Goal: Contribute content: Add original content to the website for others to see

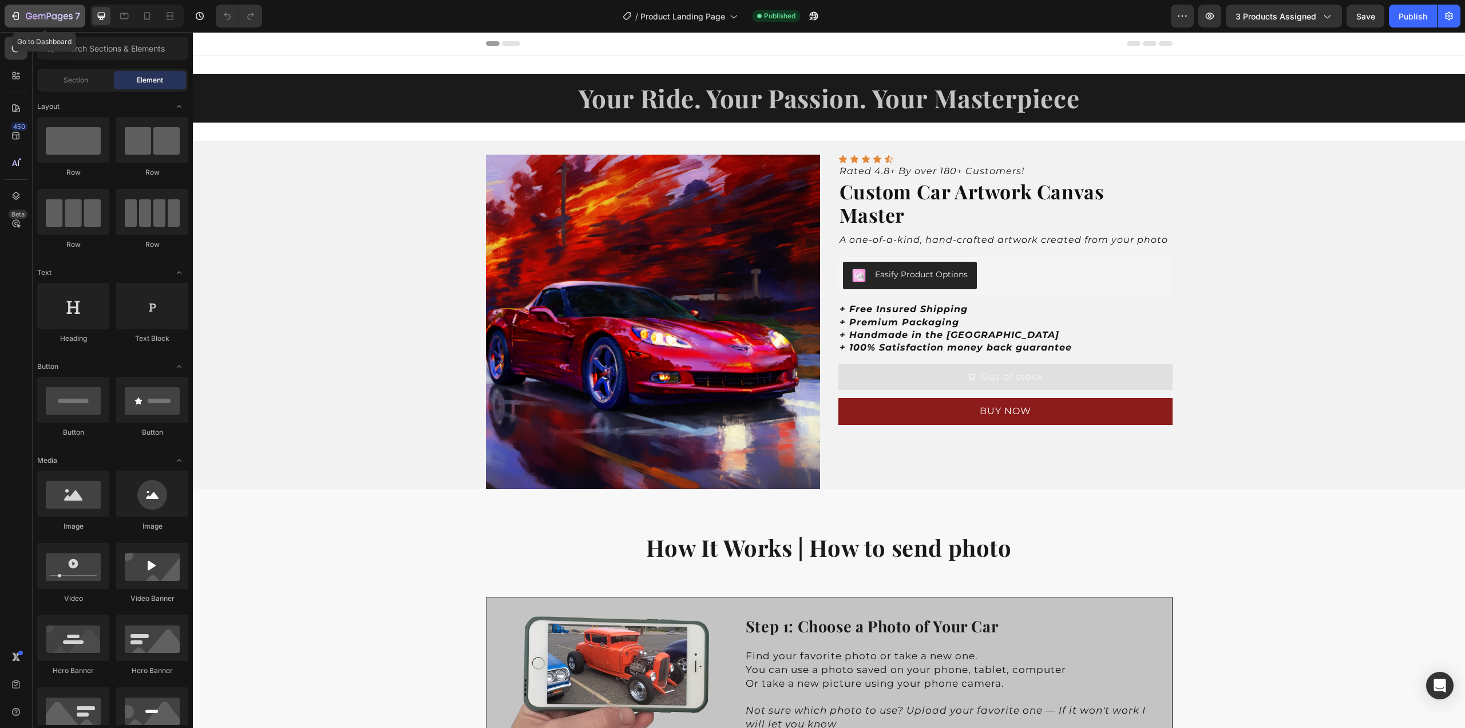
click at [17, 15] on icon "button" at bounding box center [15, 15] width 11 height 11
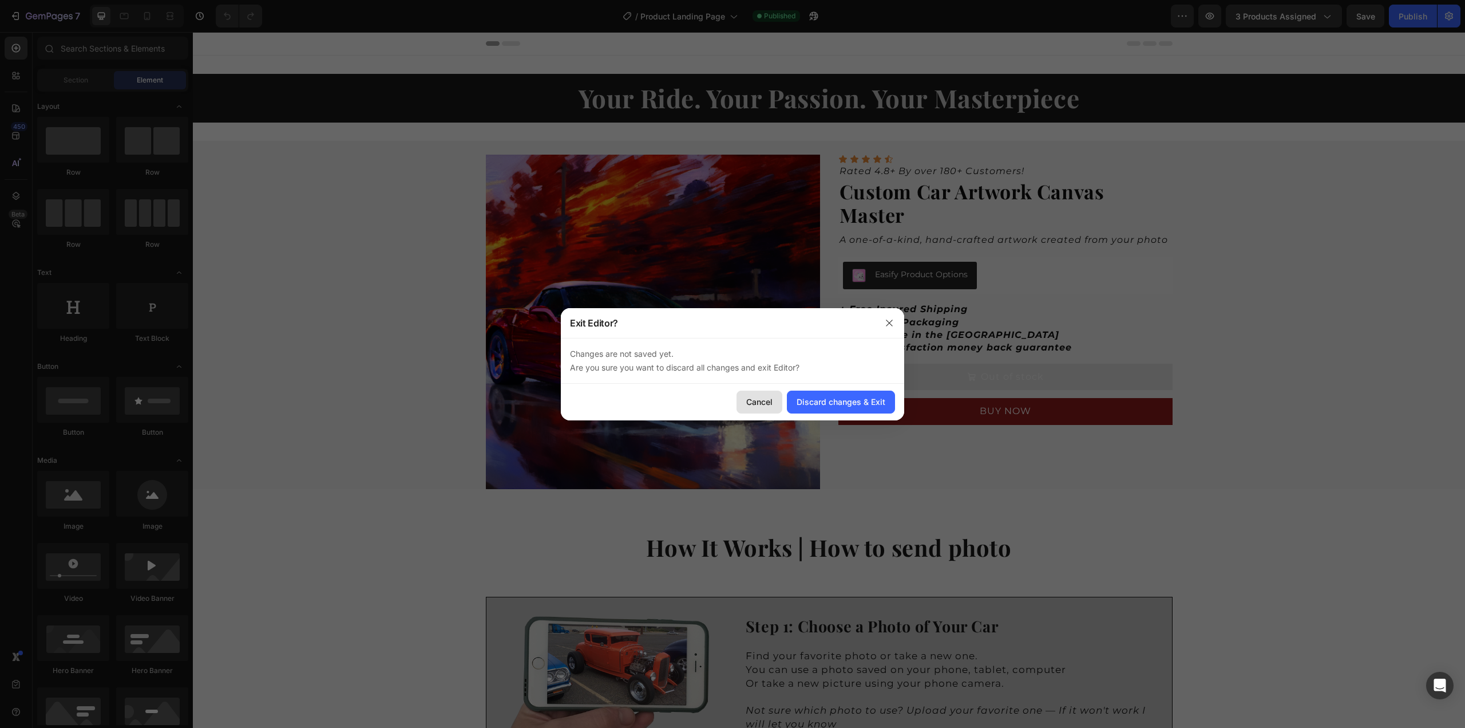
click at [762, 400] on div "Cancel" at bounding box center [759, 402] width 26 height 12
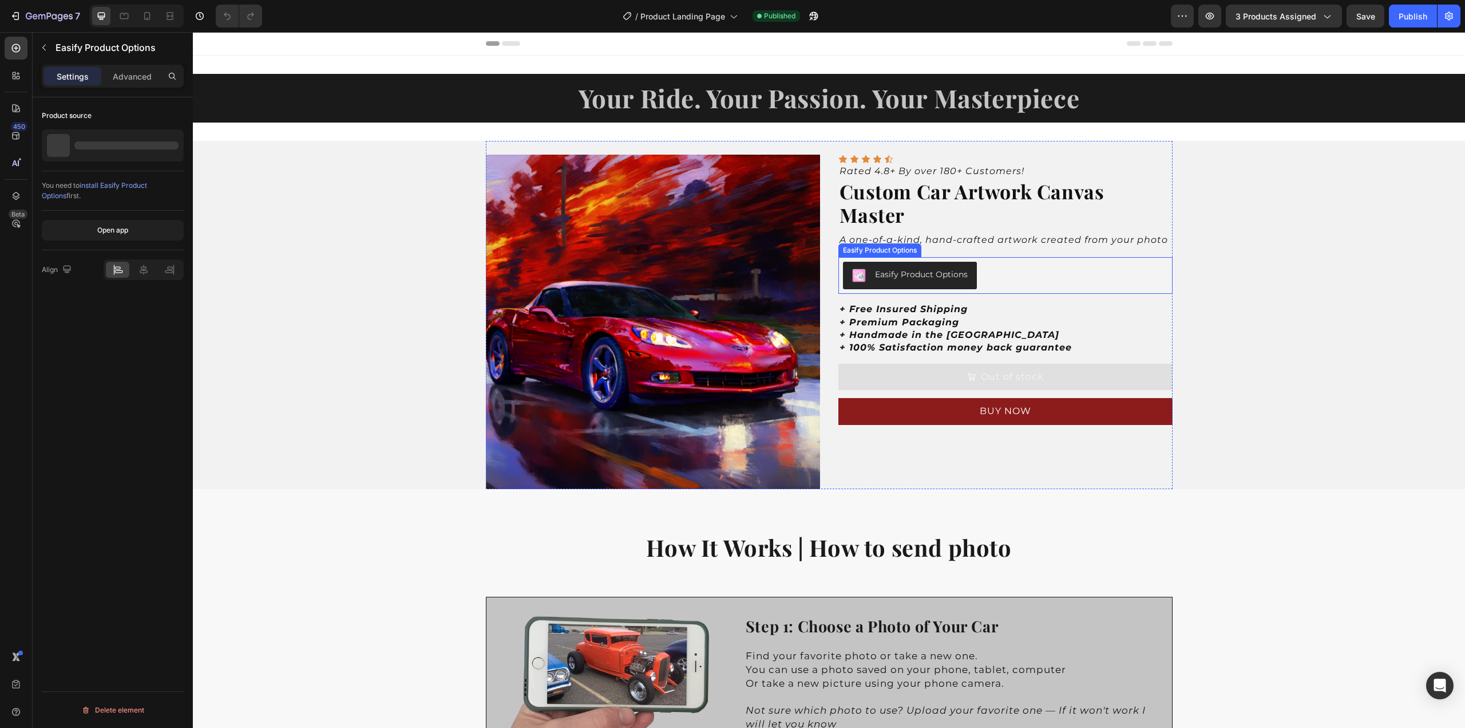
click at [926, 272] on div "Easify Product Options" at bounding box center [921, 274] width 93 height 12
click at [966, 246] on icon at bounding box center [968, 246] width 9 height 9
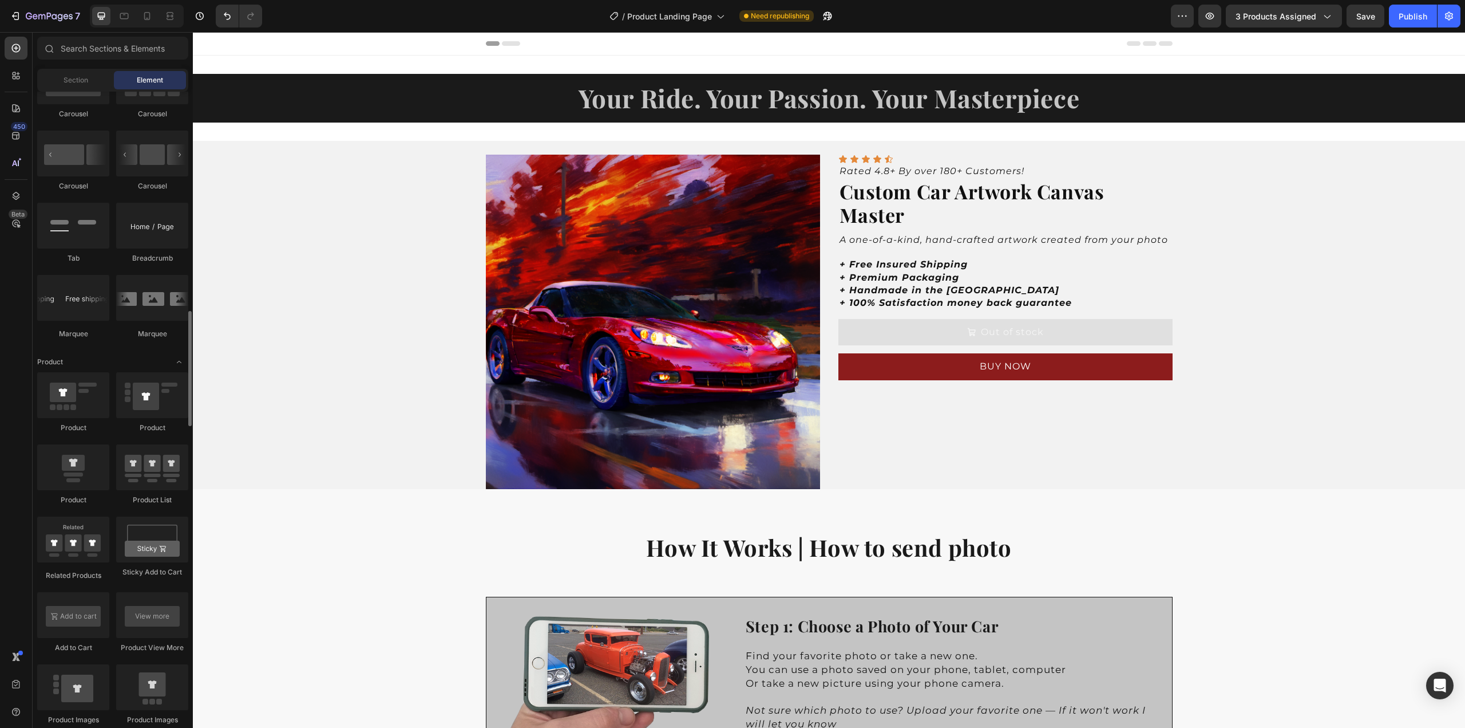
scroll to position [1259, 0]
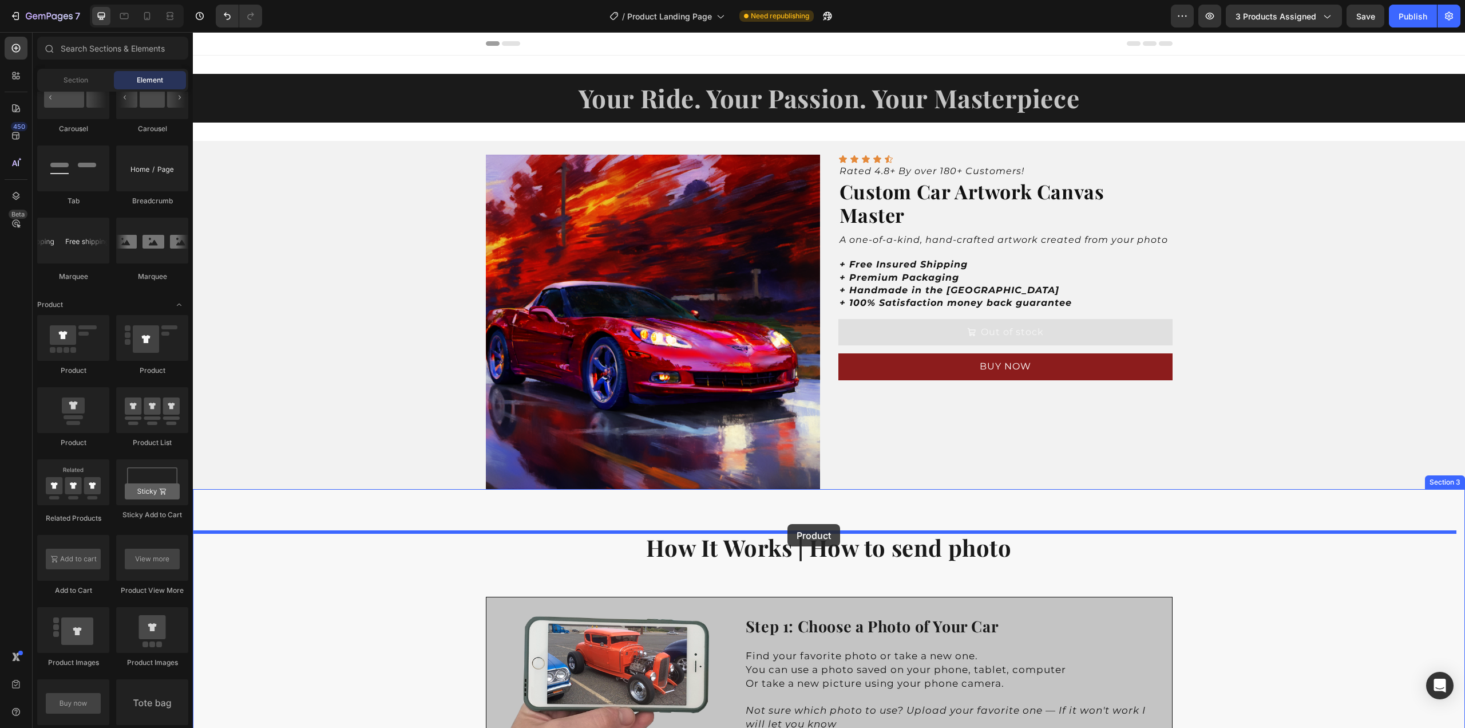
drag, startPoint x: 264, startPoint y: 380, endPoint x: 788, endPoint y: 524, distance: 543.1
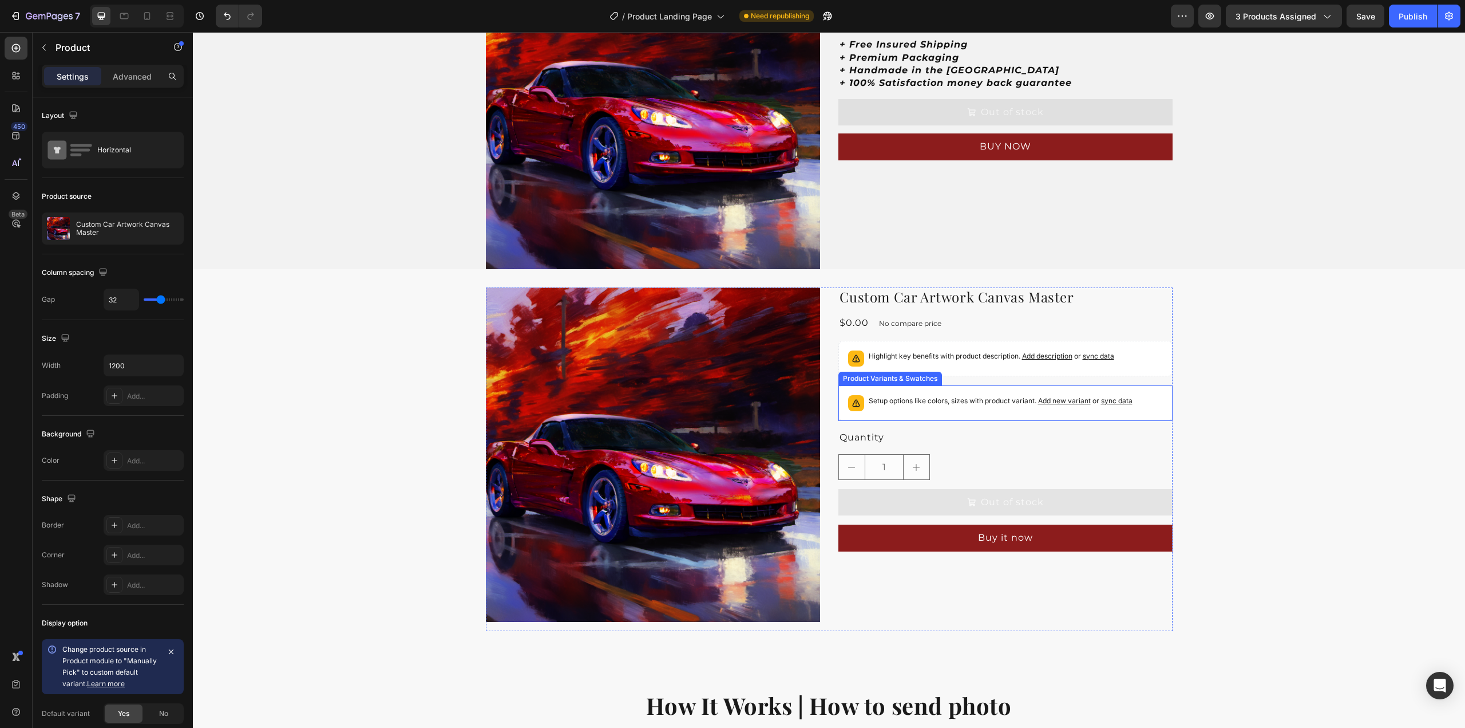
scroll to position [229, 0]
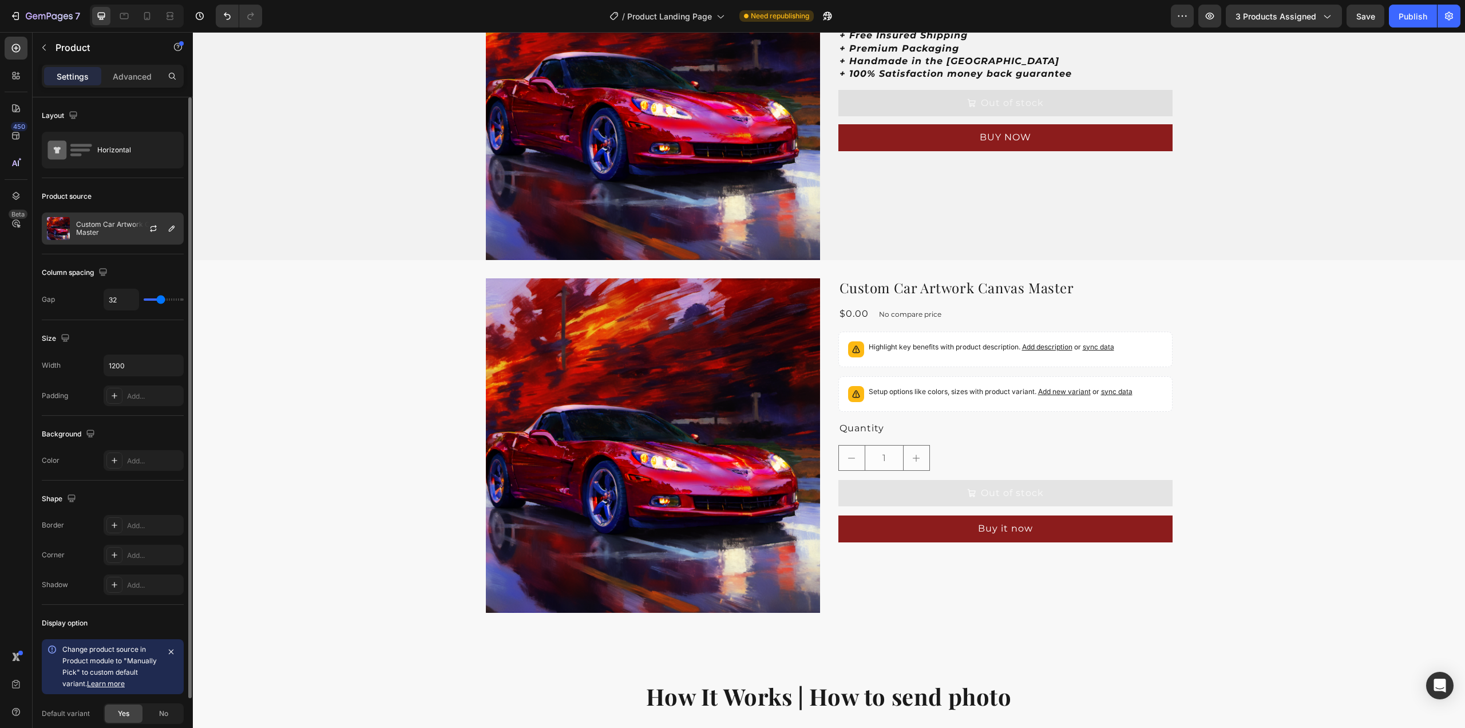
click at [124, 229] on p "Custom Car Artwork Canvas Master" at bounding box center [127, 228] width 102 height 16
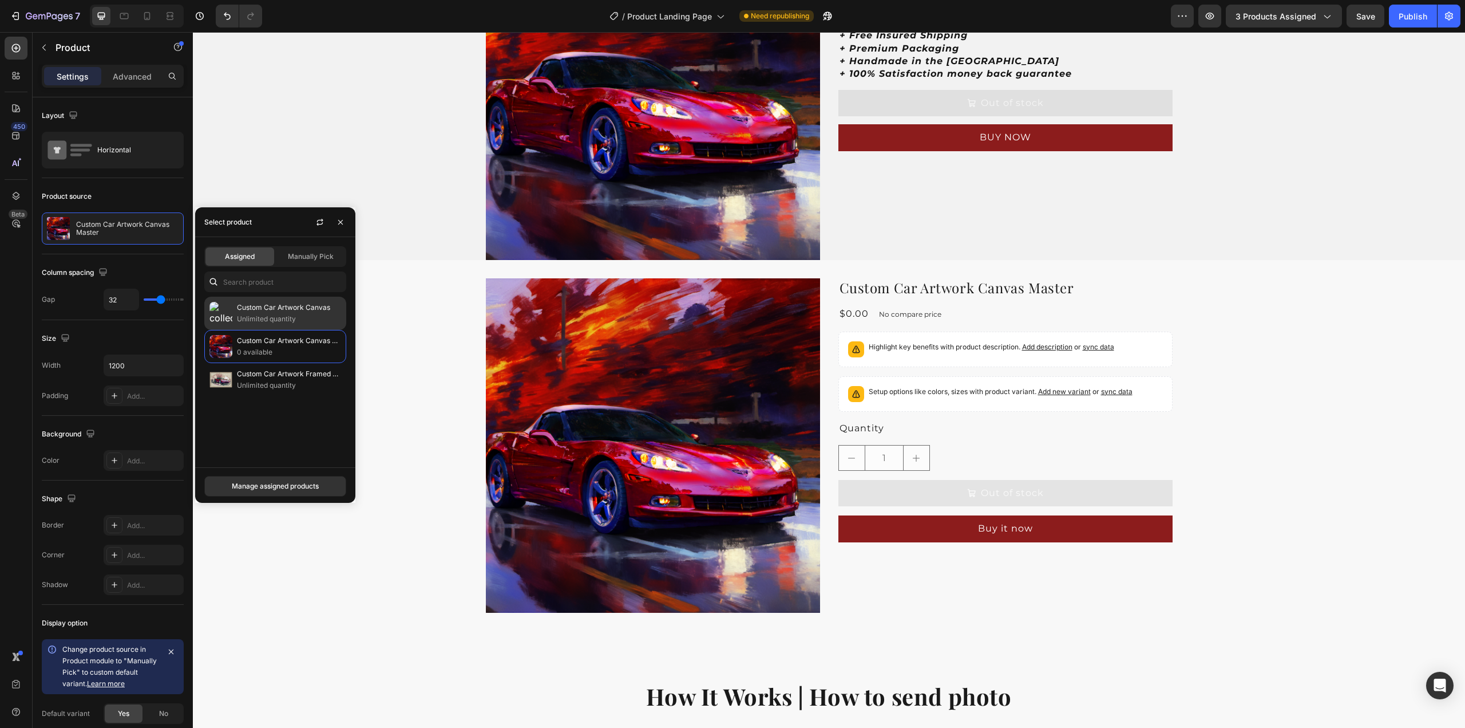
click at [284, 313] on p "Unlimited quantity" at bounding box center [289, 318] width 104 height 11
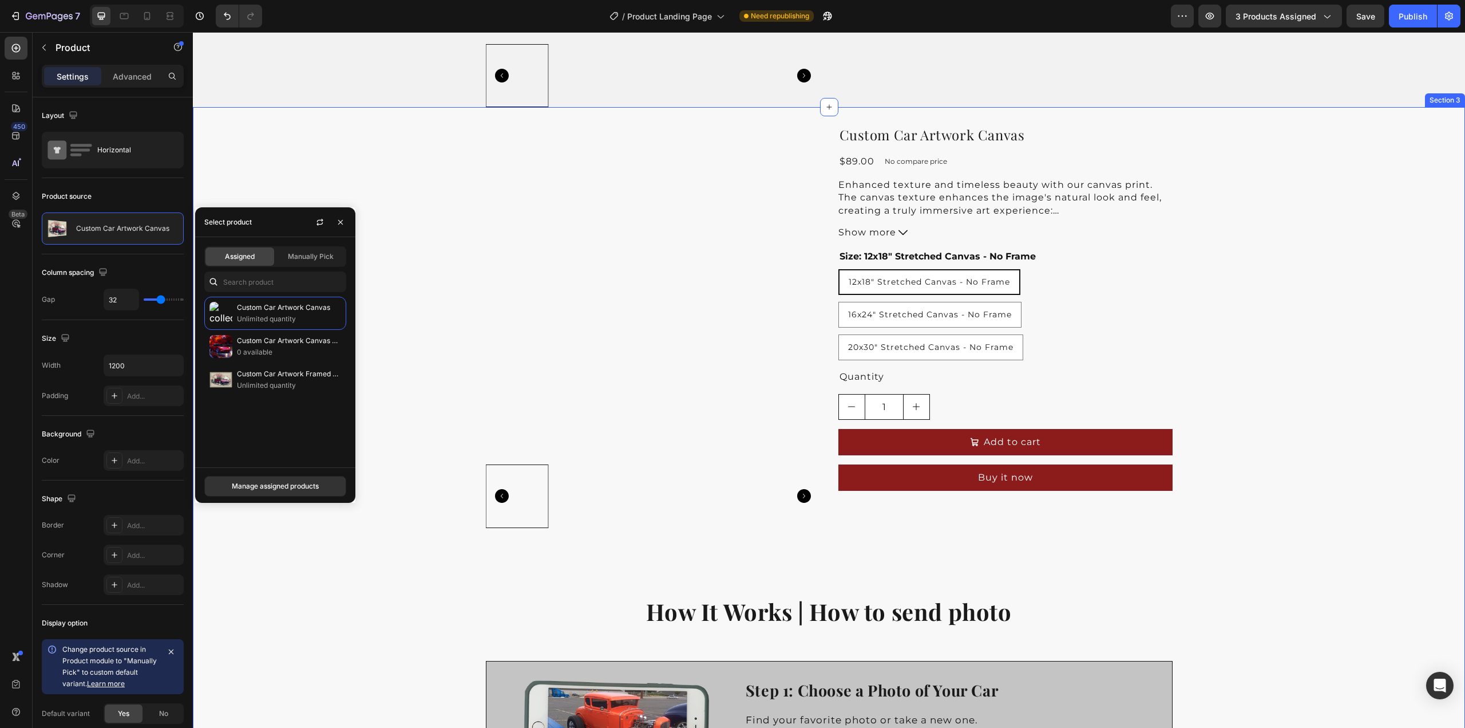
scroll to position [458, 0]
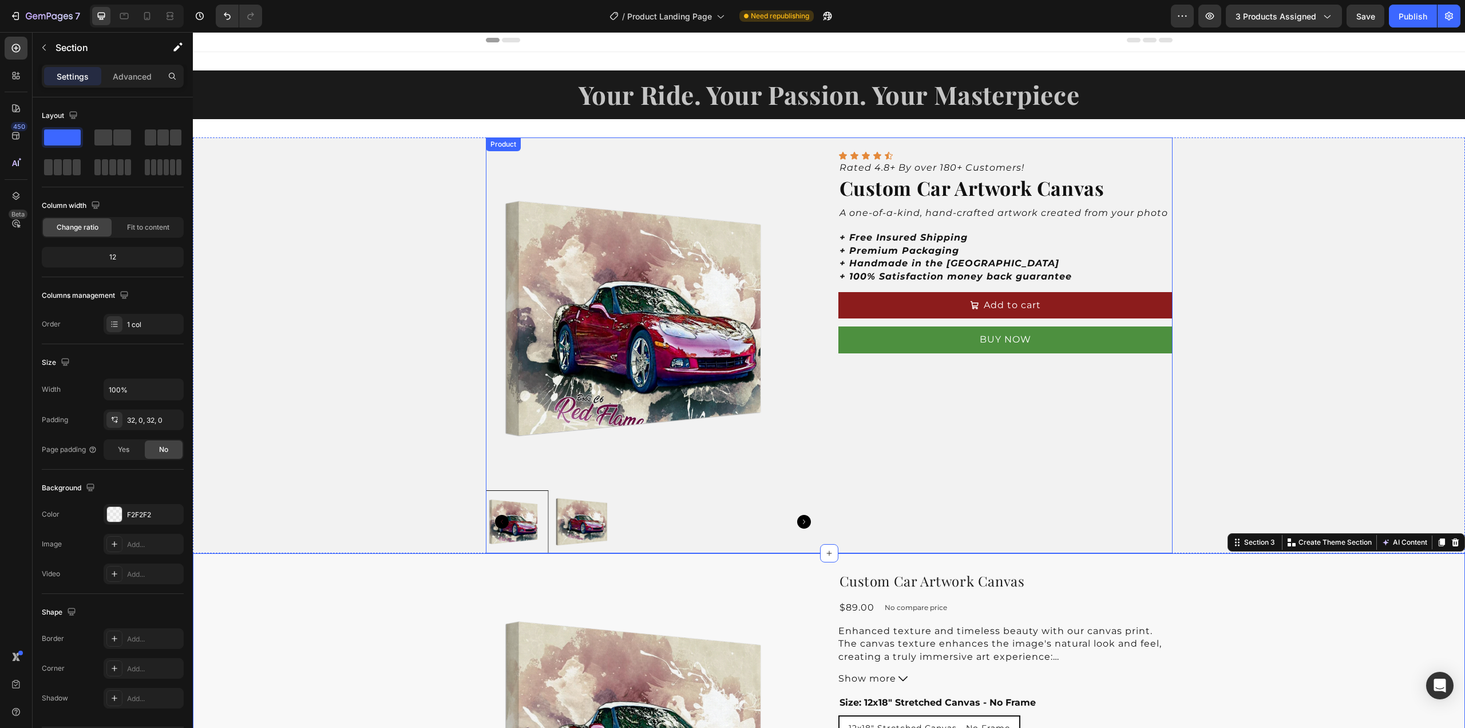
scroll to position [0, 0]
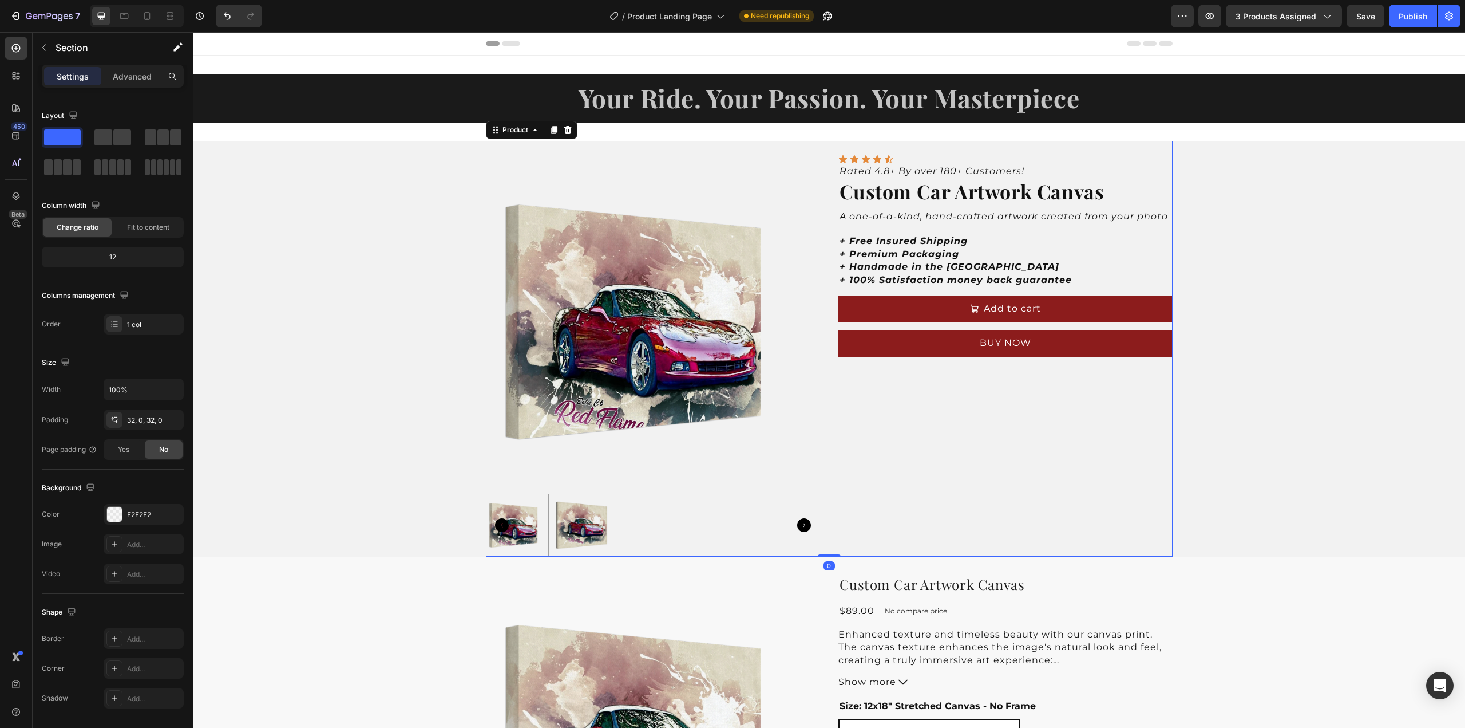
click at [868, 423] on div "Icon Icon Icon Icon Icon Icon List Rated 4.8+ By over 180+ Customers! Text Bloc…" at bounding box center [1006, 356] width 334 height 402
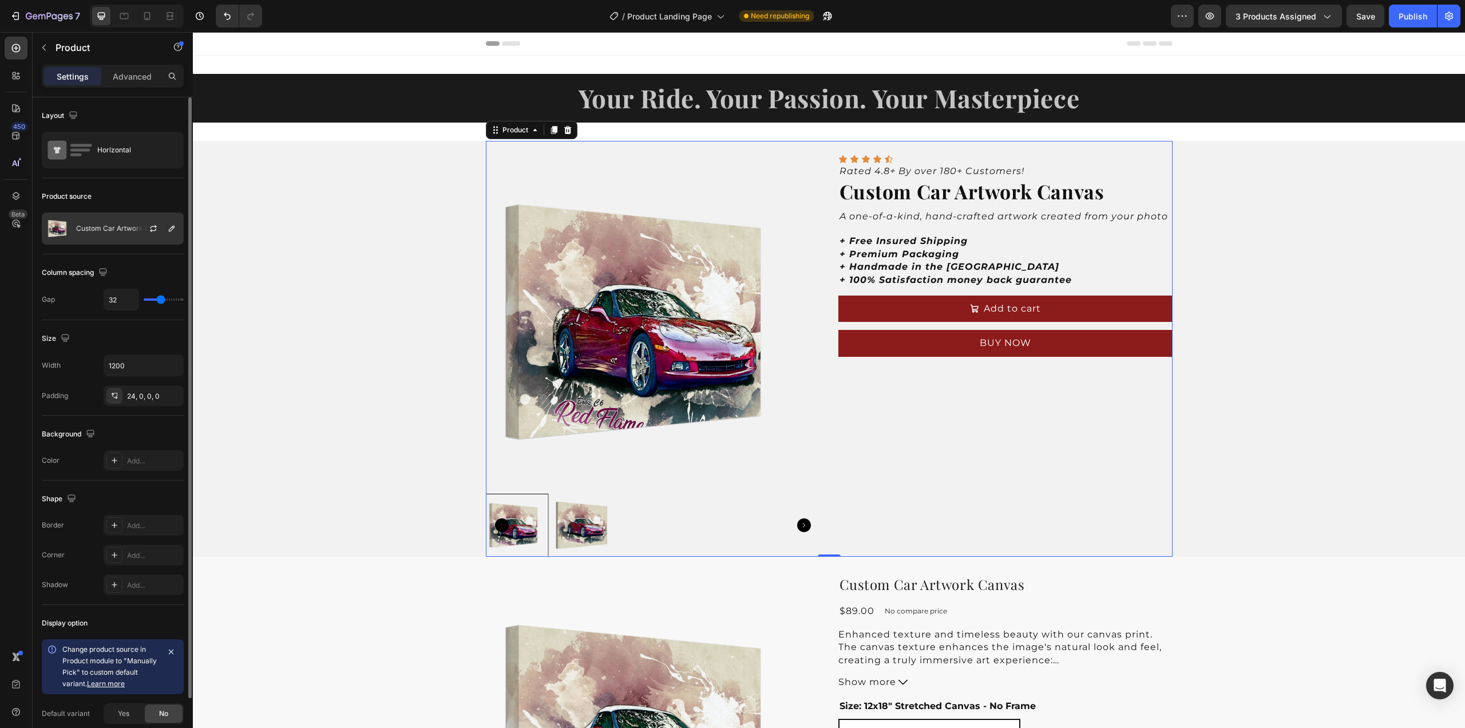
click at [108, 230] on p "Custom Car Artwork Canvas" at bounding box center [122, 228] width 93 height 8
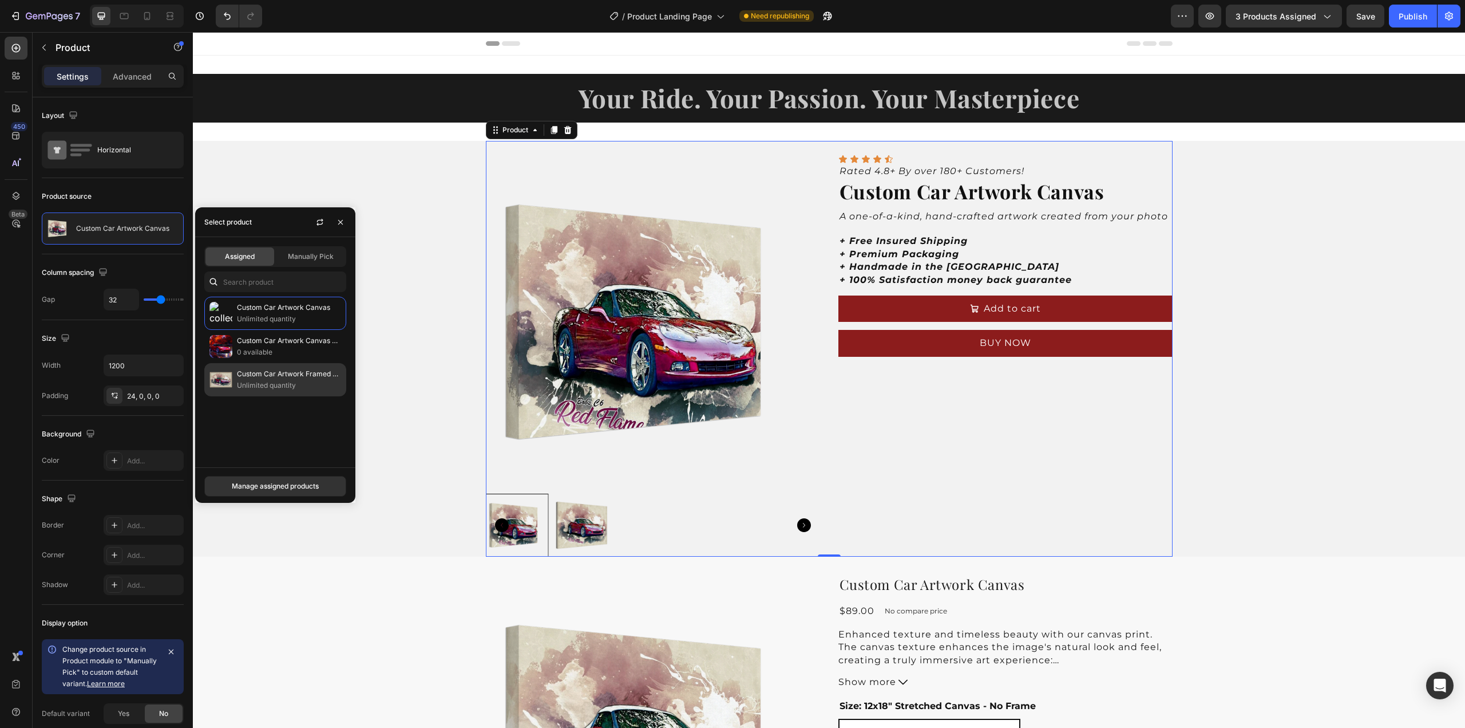
click at [266, 382] on p "Unlimited quantity" at bounding box center [289, 385] width 104 height 11
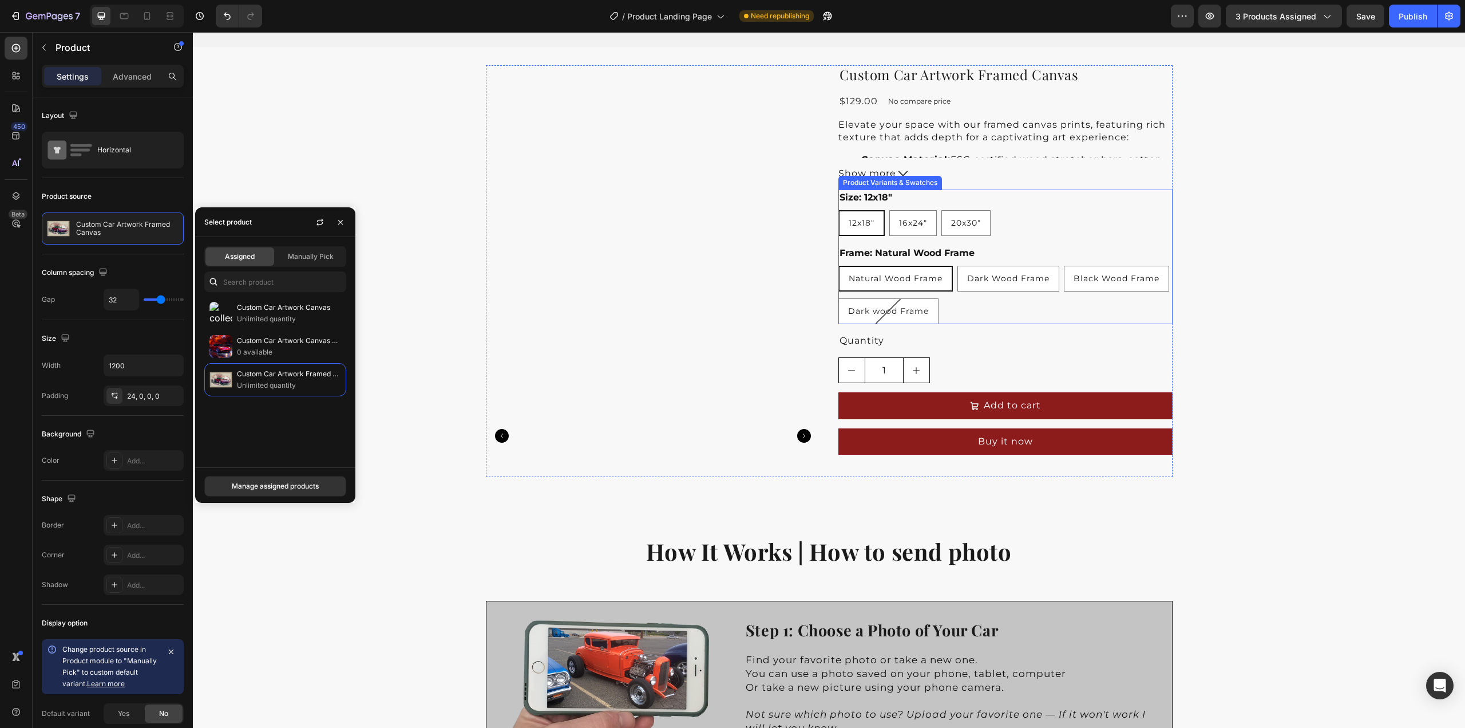
scroll to position [515, 0]
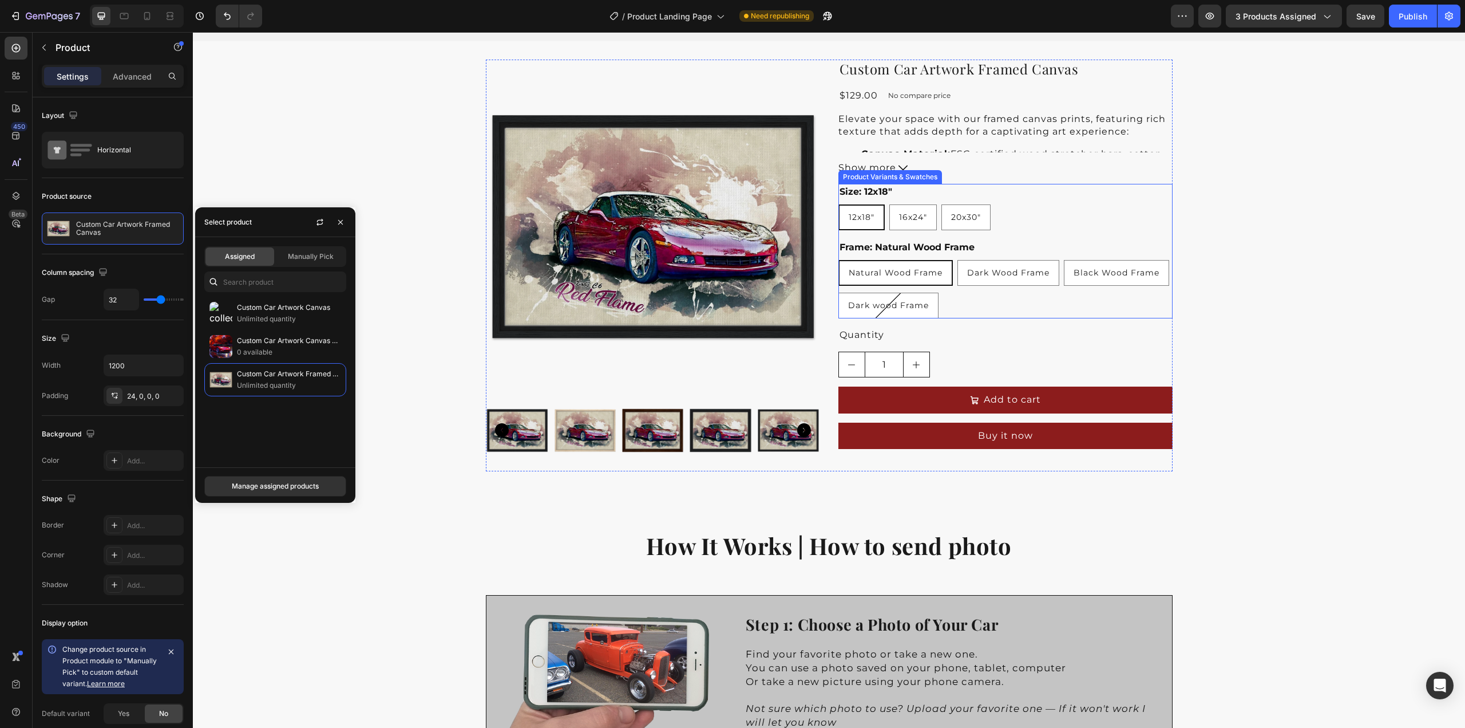
click at [862, 222] on div "12x18″" at bounding box center [862, 217] width 44 height 21
click at [839, 204] on input "12x18″ 12x18″ 12x18″" at bounding box center [838, 204] width 1 height 1
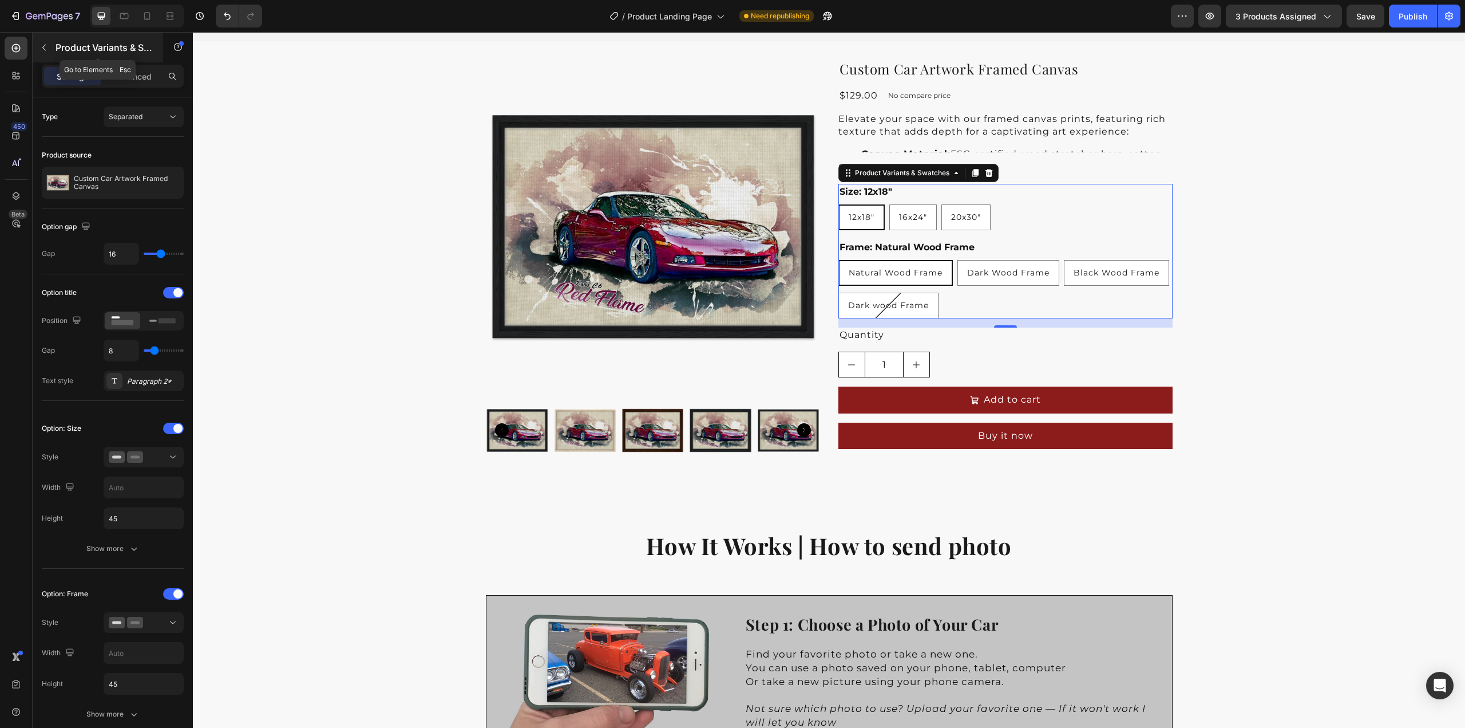
click at [45, 45] on icon "button" at bounding box center [43, 47] width 9 height 9
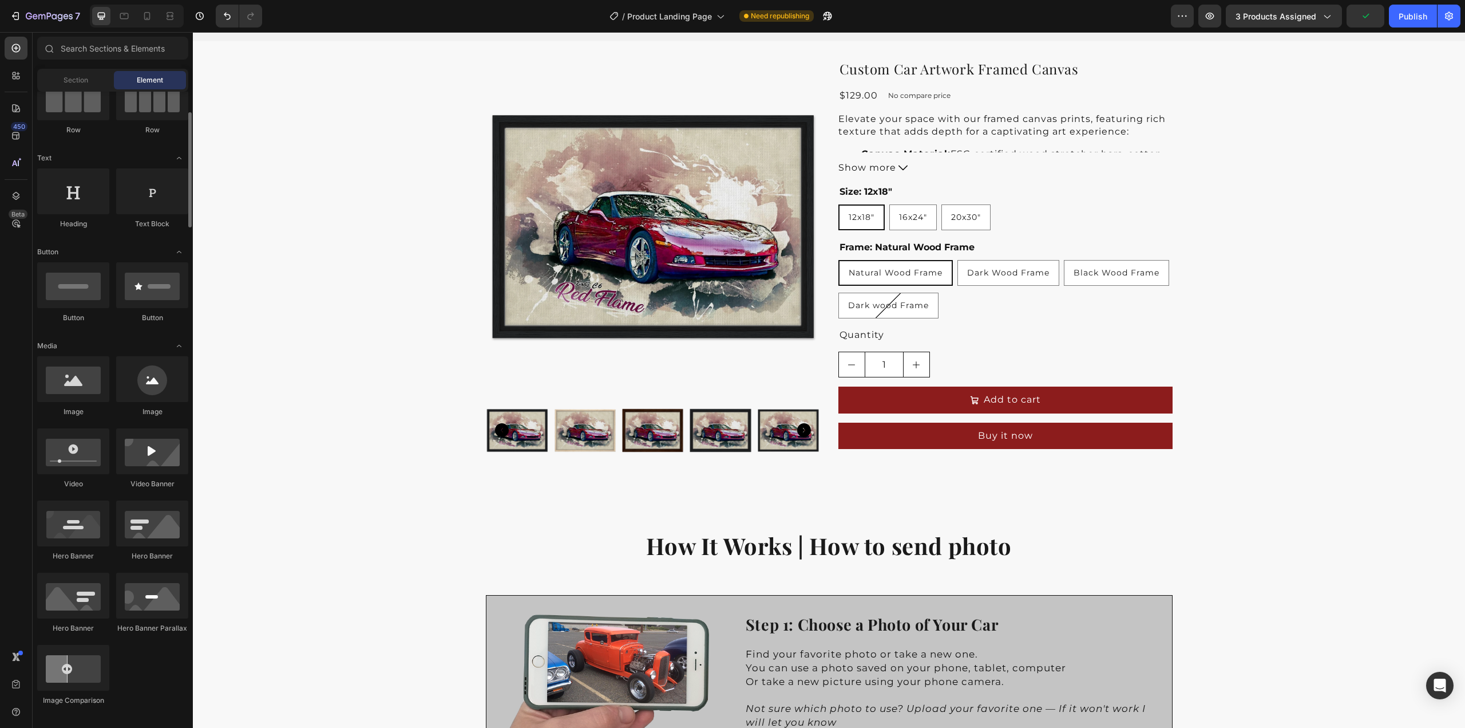
scroll to position [172, 0]
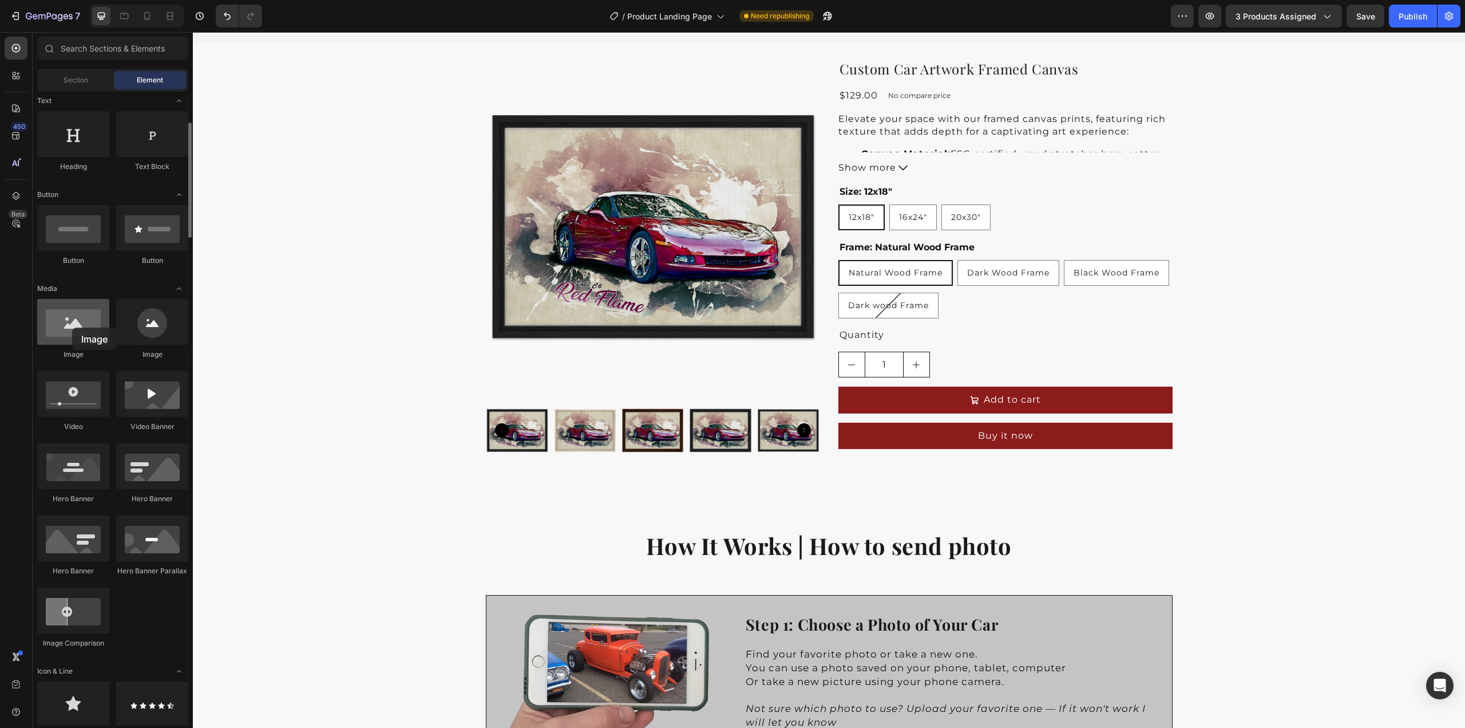
drag, startPoint x: 90, startPoint y: 338, endPoint x: 55, endPoint y: 329, distance: 36.7
click at [55, 329] on div at bounding box center [73, 322] width 72 height 46
click at [978, 277] on span "Dark Wood Frame" at bounding box center [1008, 272] width 82 height 10
click at [958, 260] on input "Dark Wood Frame Dark Wood Frame Dark Wood Frame" at bounding box center [957, 259] width 1 height 1
radio input "true"
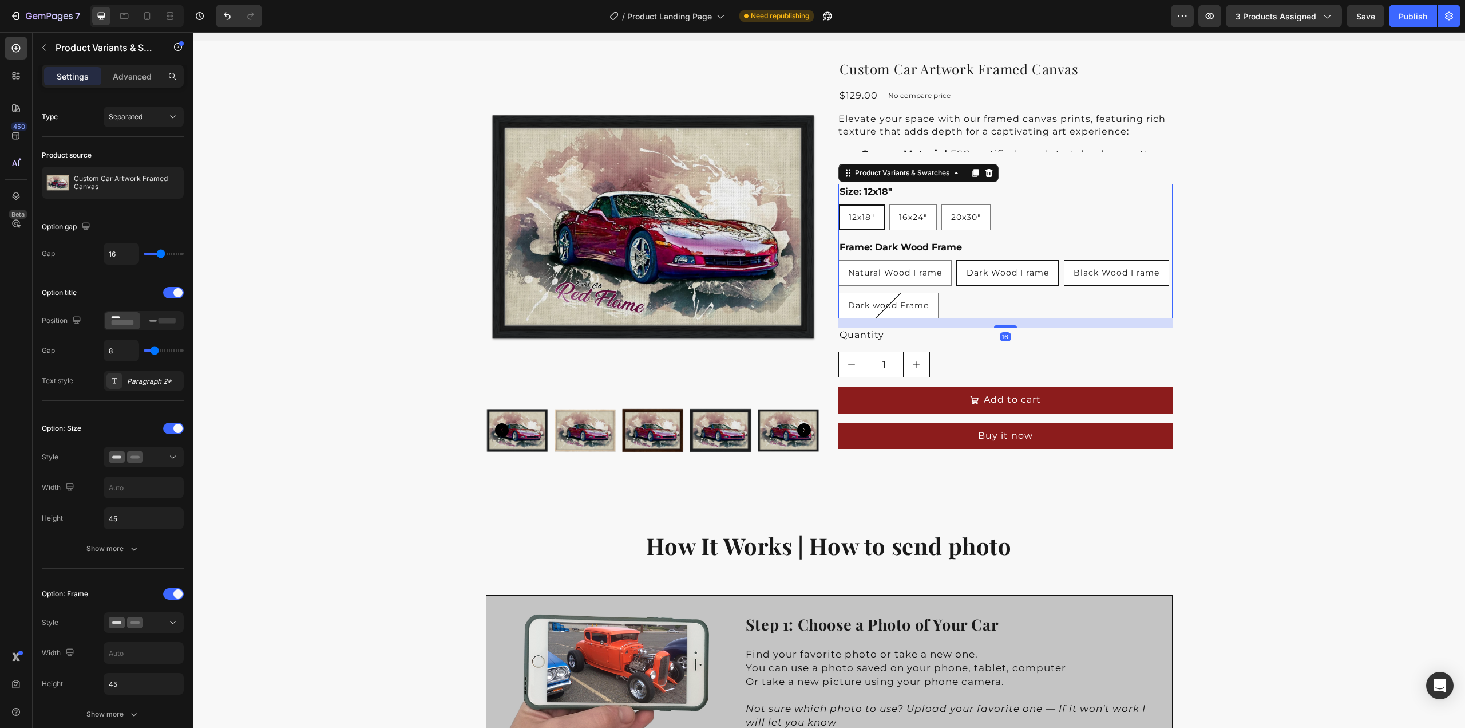
click at [1090, 275] on span "Black Wood Frame" at bounding box center [1117, 272] width 86 height 10
click at [1064, 260] on input "Black Wood Frame Black Wood Frame Black Wood Frame" at bounding box center [1064, 259] width 1 height 1
radio input "true"
click at [898, 274] on span "Natural Wood Frame" at bounding box center [895, 272] width 94 height 10
click at [839, 260] on input "Natural Wood Frame Natural Wood Frame Natural Wood Frame" at bounding box center [838, 259] width 1 height 1
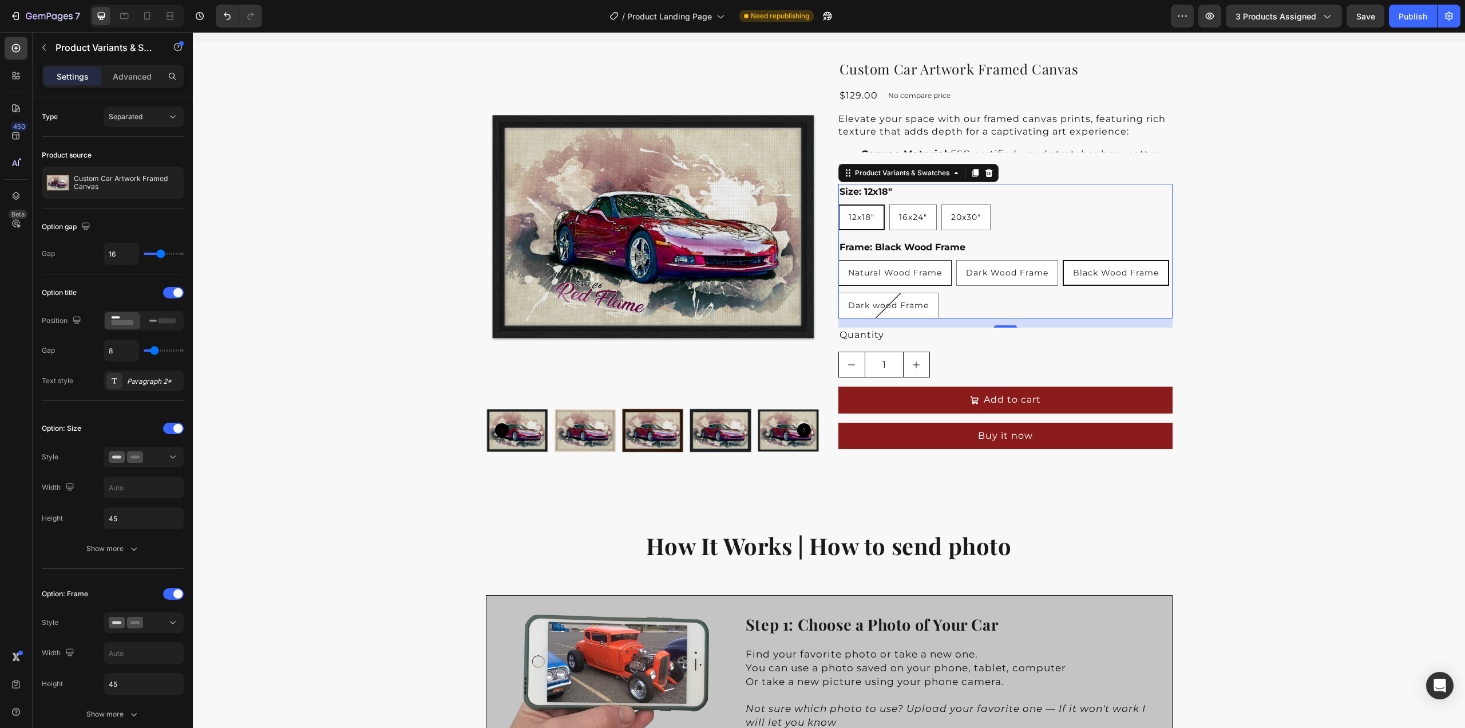
radio input "true"
click at [1098, 267] on div "Black Wood Frame" at bounding box center [1117, 273] width 104 height 21
click at [1064, 260] on input "Black Wood Frame Black Wood Frame Black Wood Frame" at bounding box center [1064, 259] width 1 height 1
radio input "true"
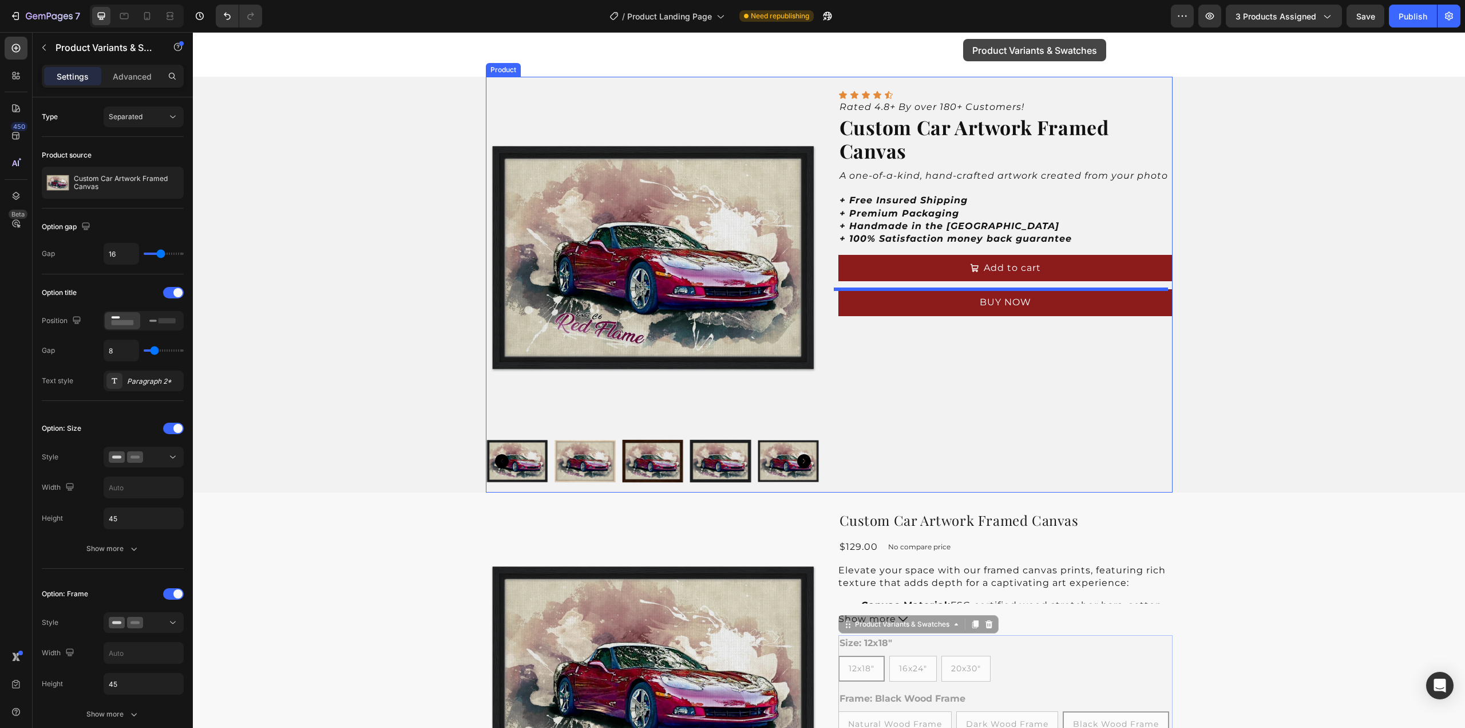
scroll to position [0, 0]
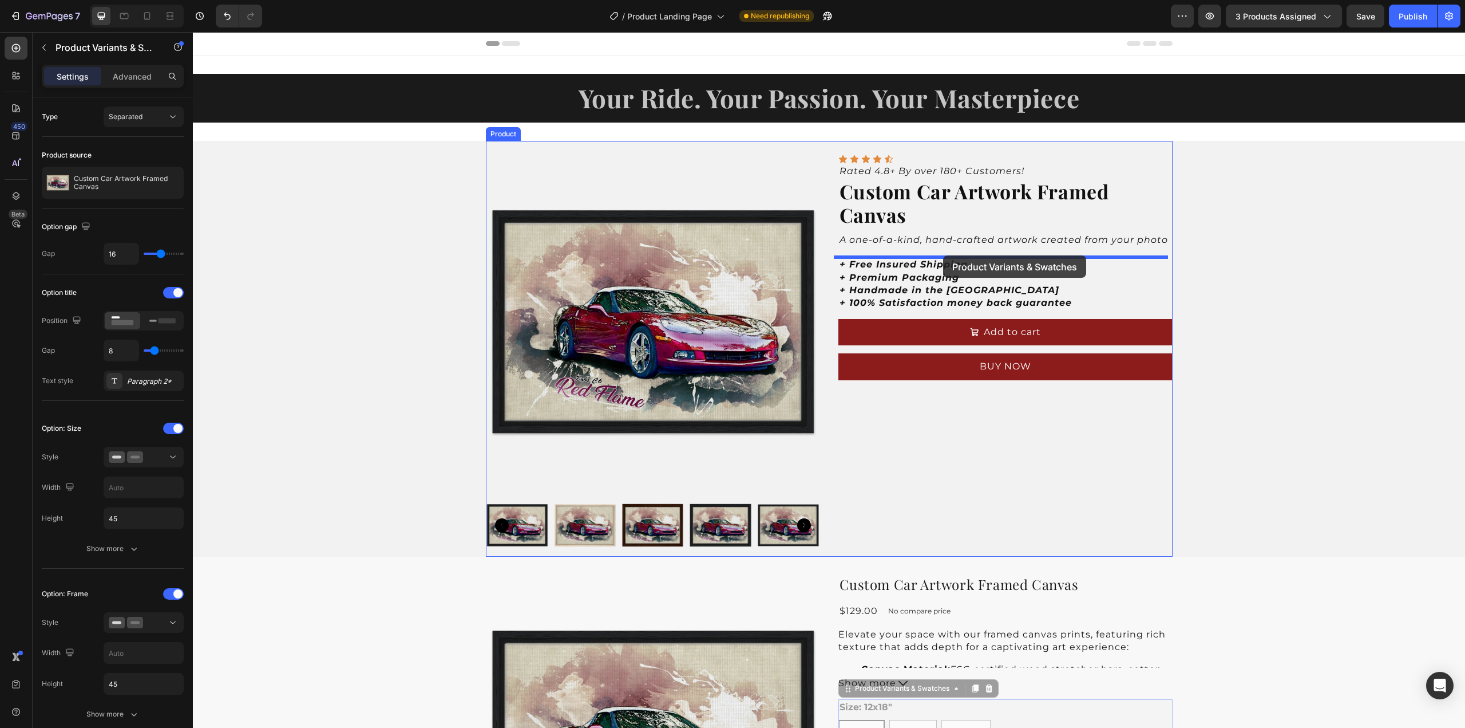
drag, startPoint x: 990, startPoint y: 368, endPoint x: 943, endPoint y: 255, distance: 122.1
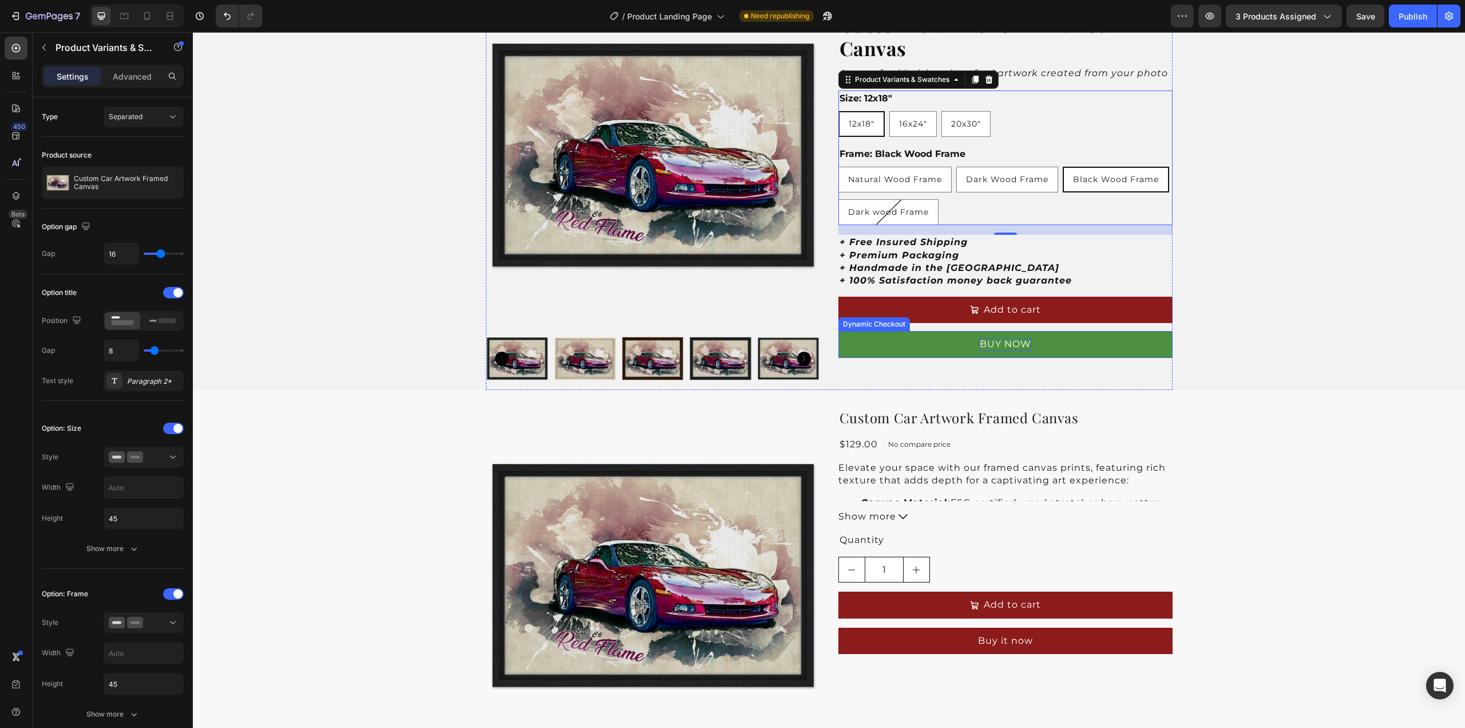
scroll to position [172, 0]
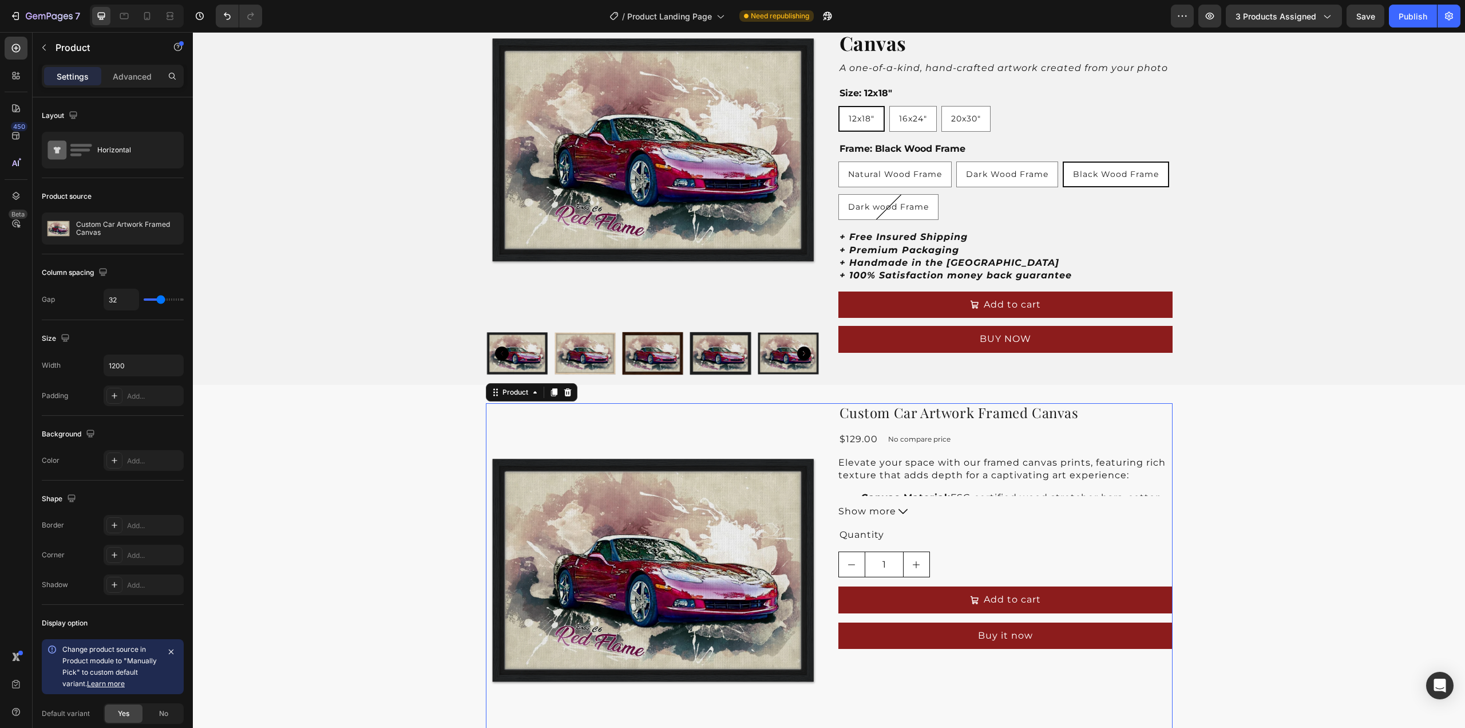
click at [821, 413] on div "Product Images Custom Car Artwork Framed Canvas Product Title $129.00 Product P…" at bounding box center [829, 608] width 687 height 411
click at [564, 388] on icon at bounding box center [567, 392] width 9 height 9
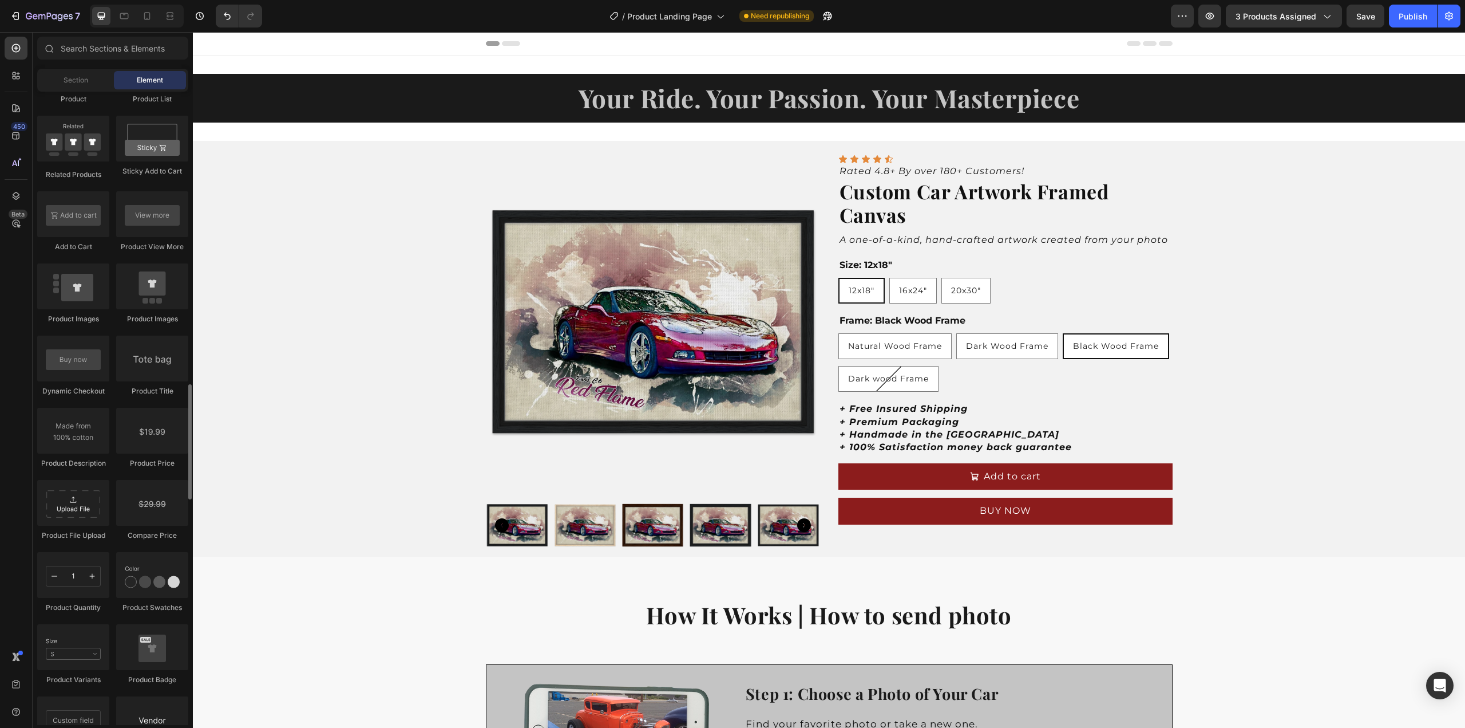
scroll to position [1660, 0]
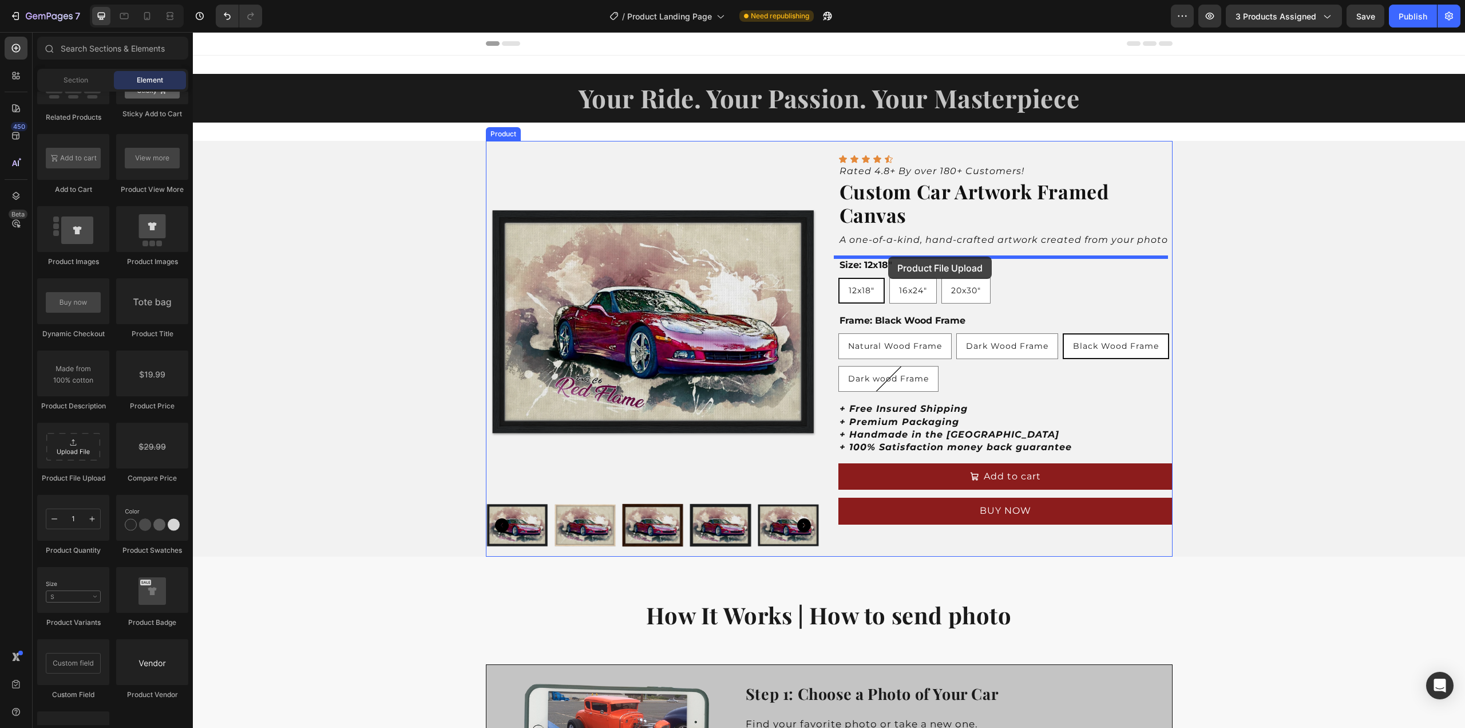
drag, startPoint x: 271, startPoint y: 480, endPoint x: 888, endPoint y: 256, distance: 656.2
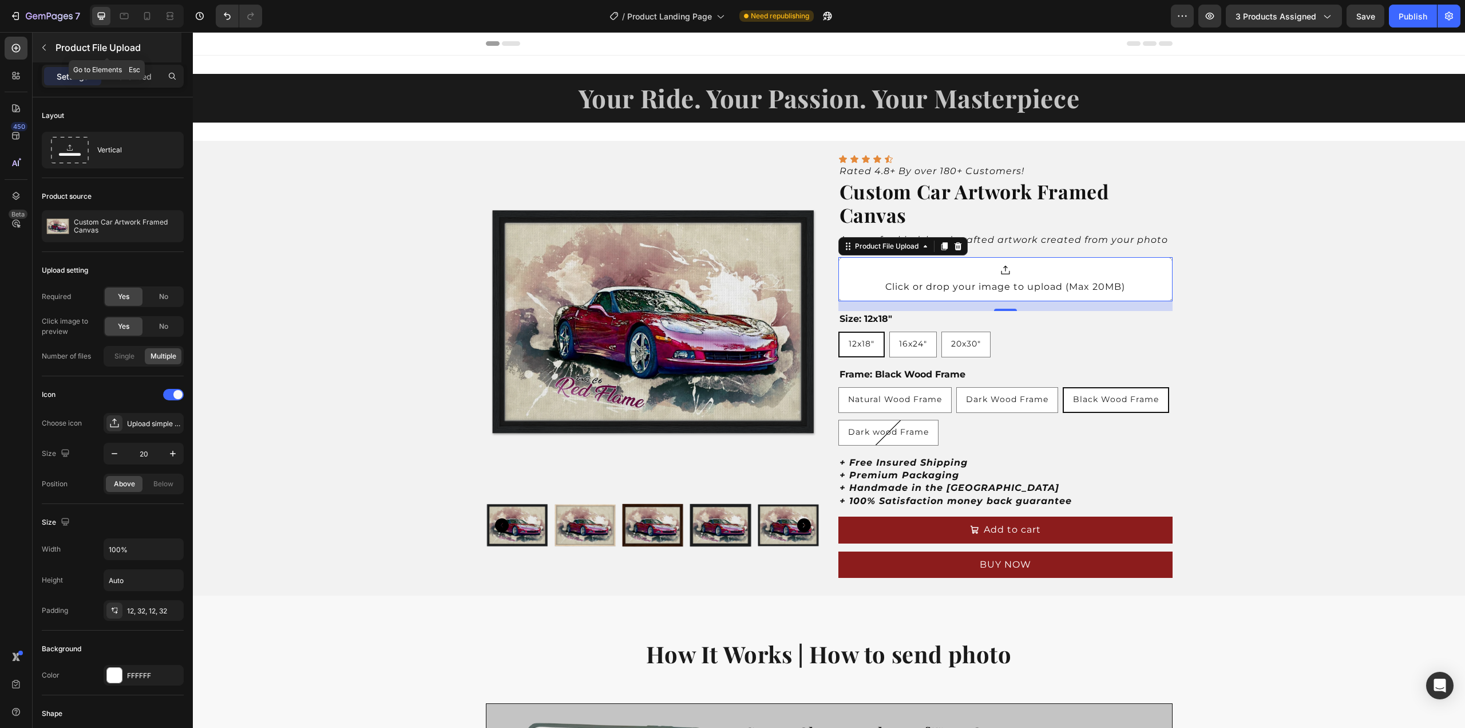
click at [48, 52] on button "button" at bounding box center [44, 47] width 18 height 18
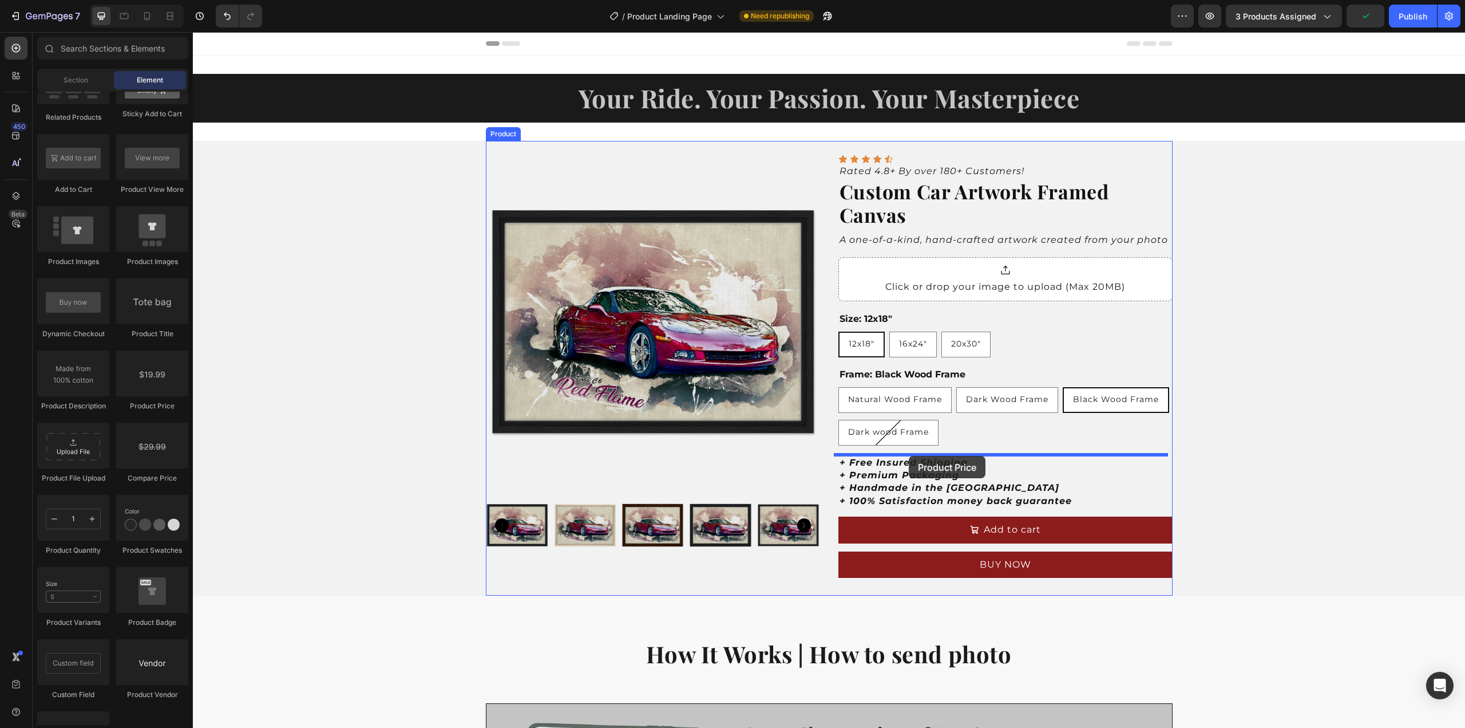
drag, startPoint x: 345, startPoint y: 414, endPoint x: 909, endPoint y: 456, distance: 565.9
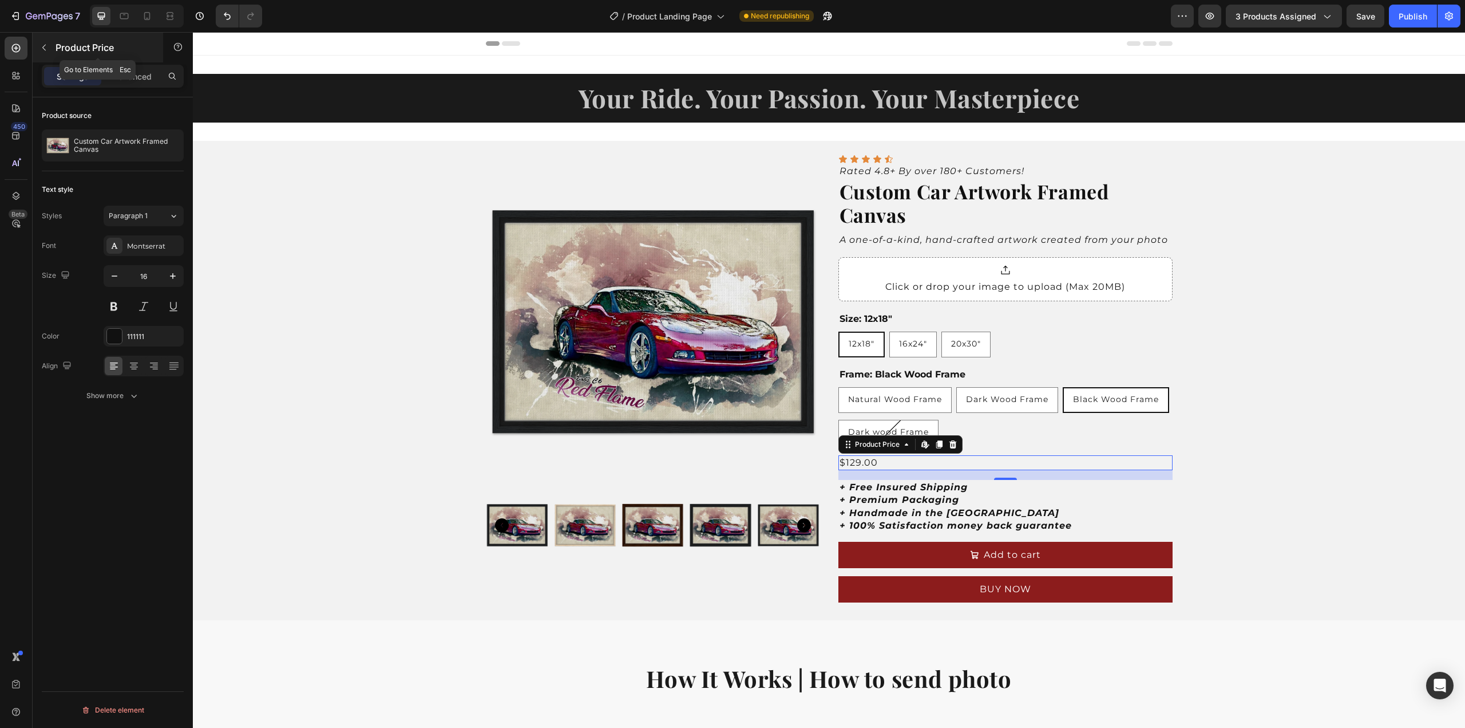
click at [45, 50] on icon "button" at bounding box center [43, 48] width 3 height 6
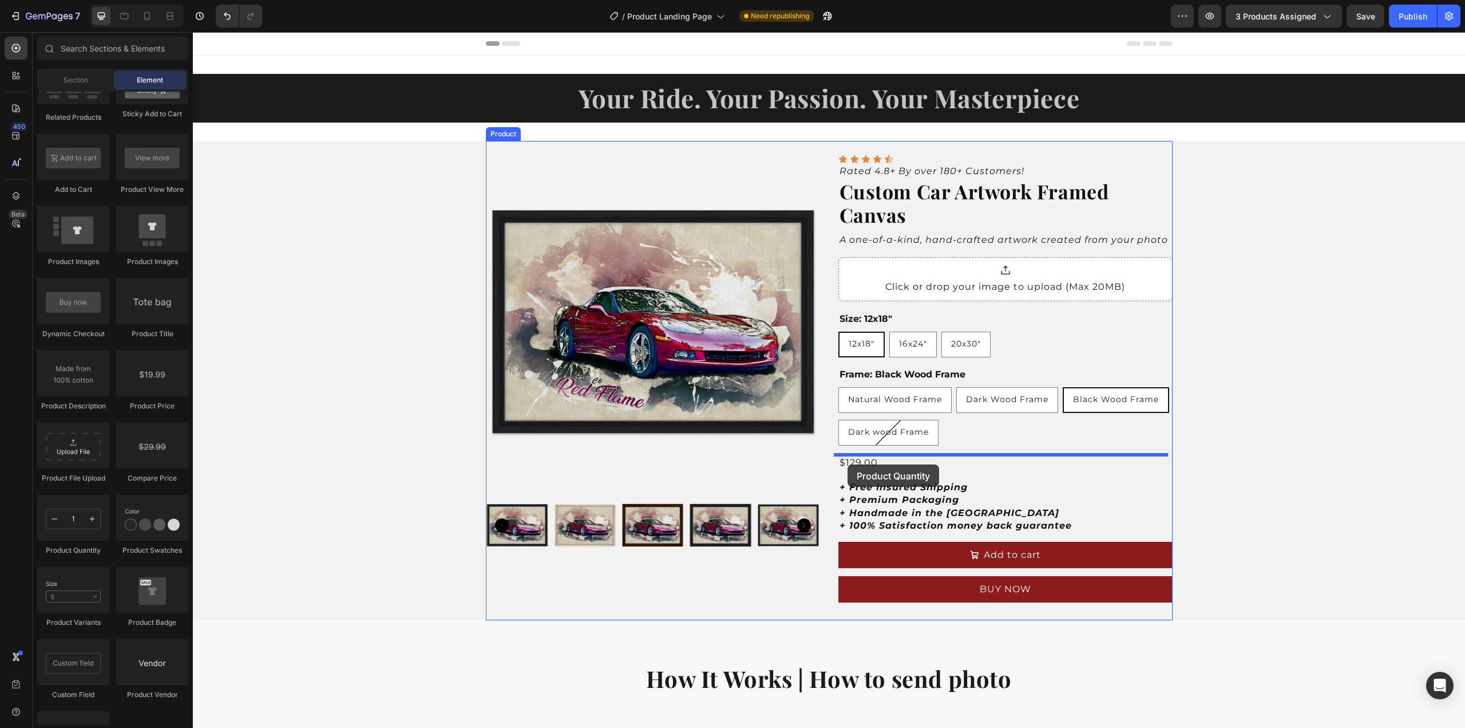
drag, startPoint x: 267, startPoint y: 561, endPoint x: 848, endPoint y: 464, distance: 588.5
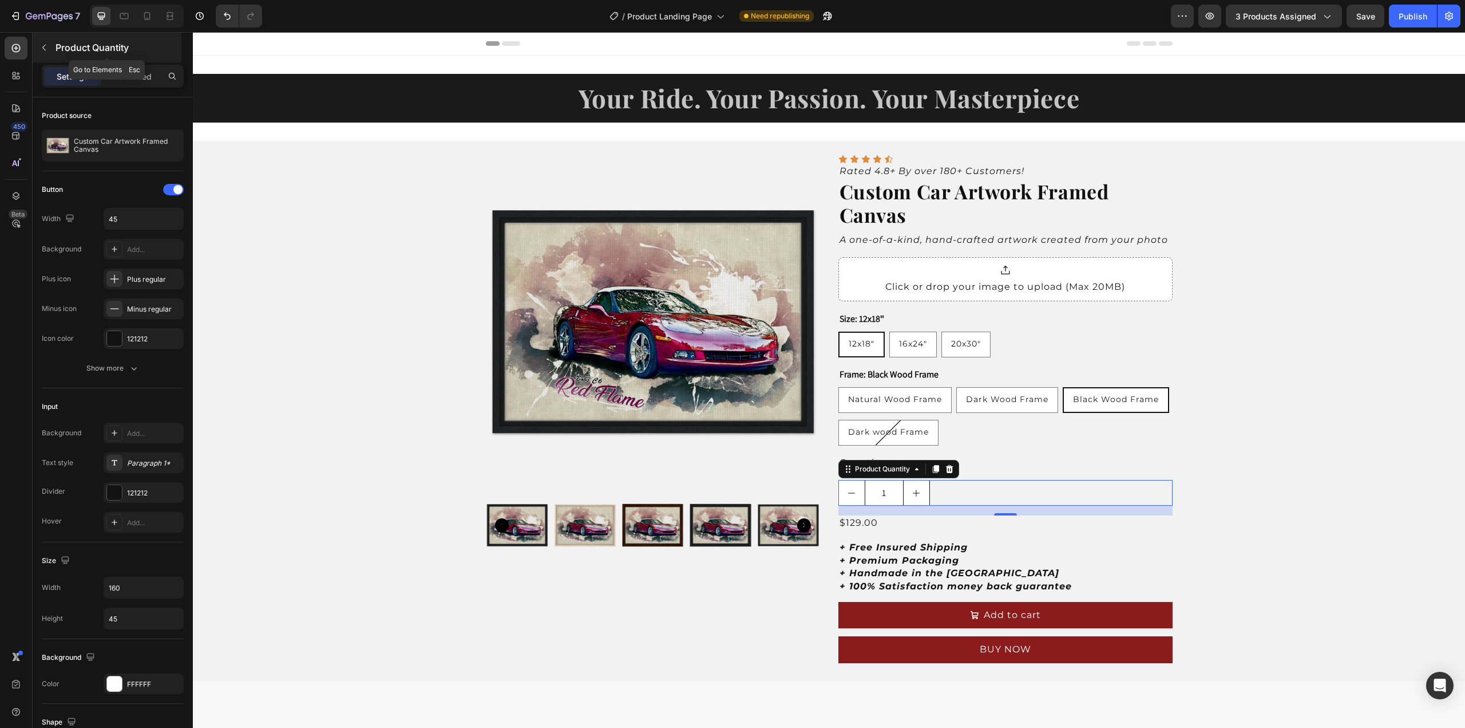
click at [45, 46] on icon "button" at bounding box center [43, 47] width 9 height 9
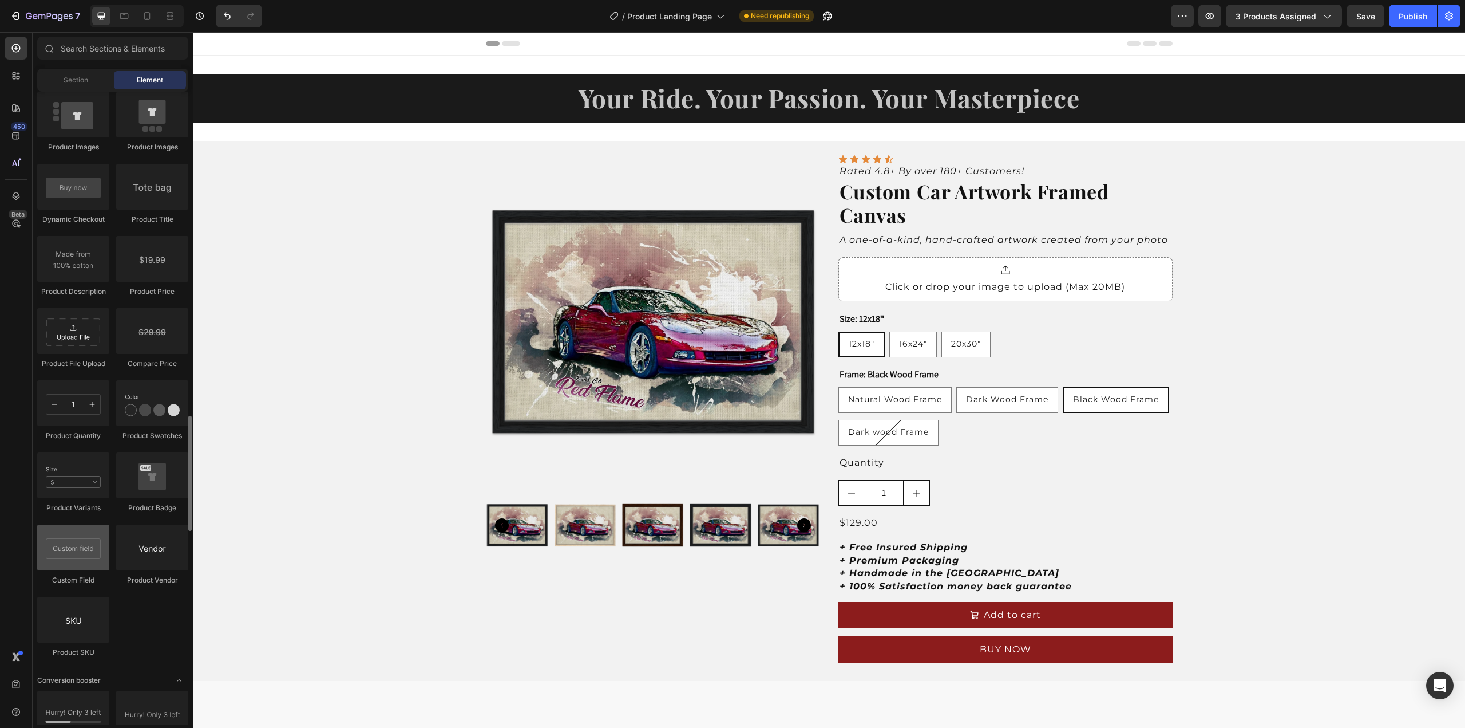
scroll to position [1832, 0]
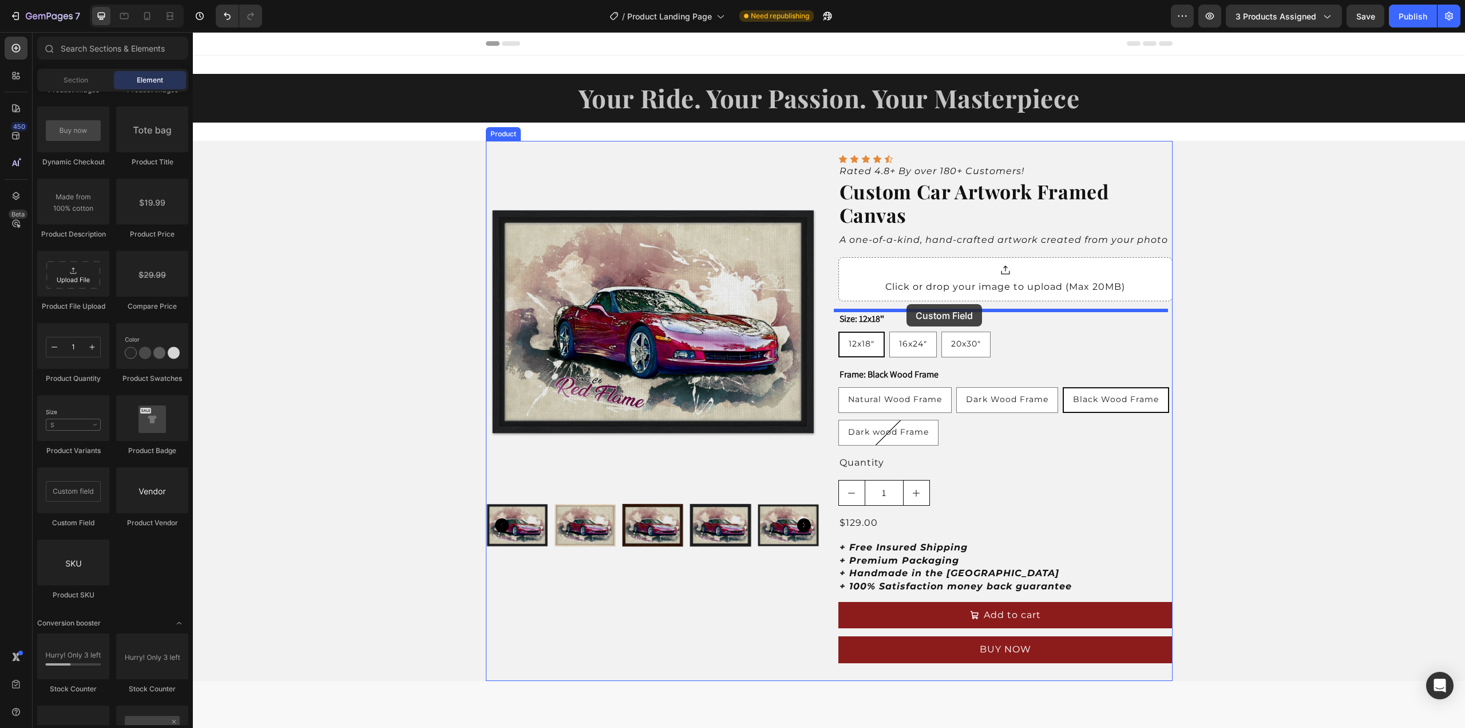
drag, startPoint x: 271, startPoint y: 531, endPoint x: 907, endPoint y: 304, distance: 675.2
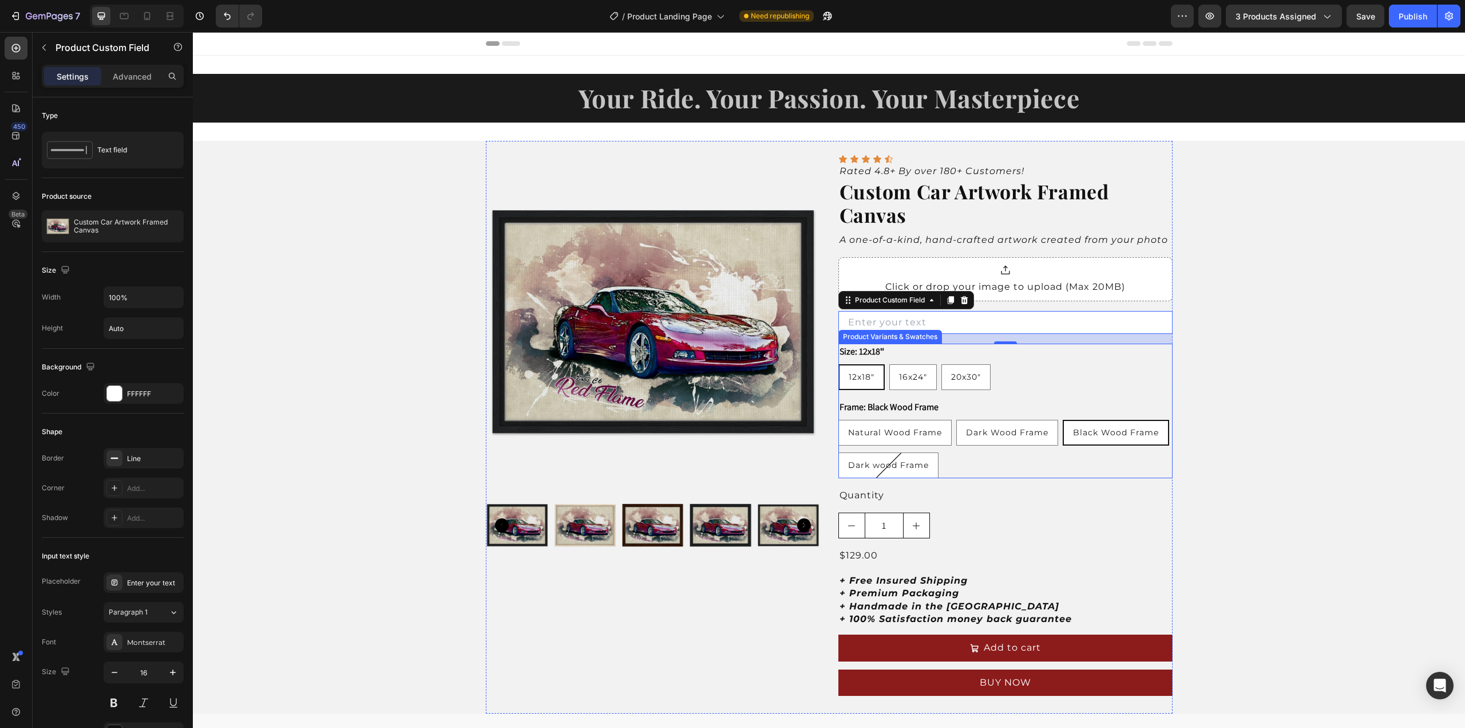
click at [856, 351] on legend "Size: 12x18″" at bounding box center [862, 351] width 47 height 16
radio input "true"
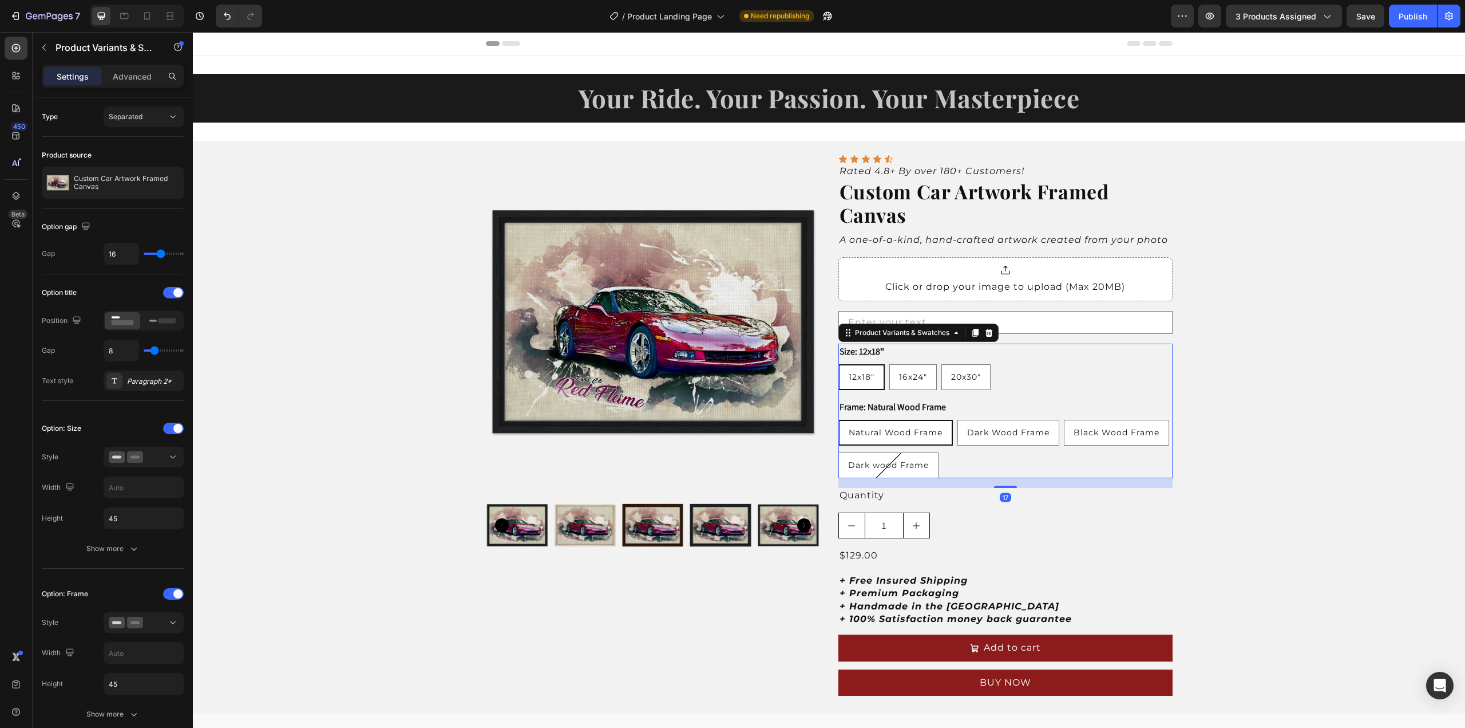
click at [859, 351] on legend "Size: 12x18″" at bounding box center [862, 351] width 47 height 16
click at [1104, 320] on input "text" at bounding box center [1006, 322] width 334 height 23
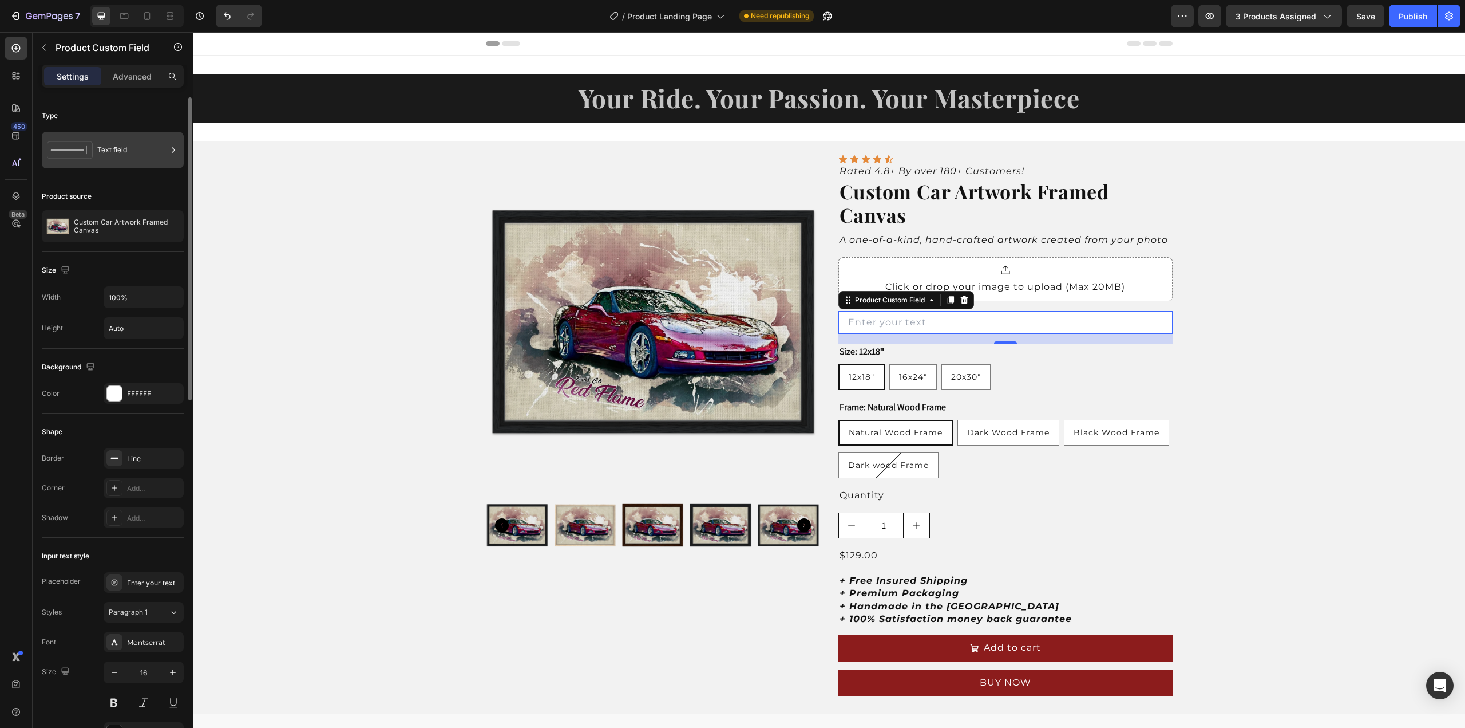
click at [125, 151] on div "Text field" at bounding box center [132, 150] width 70 height 26
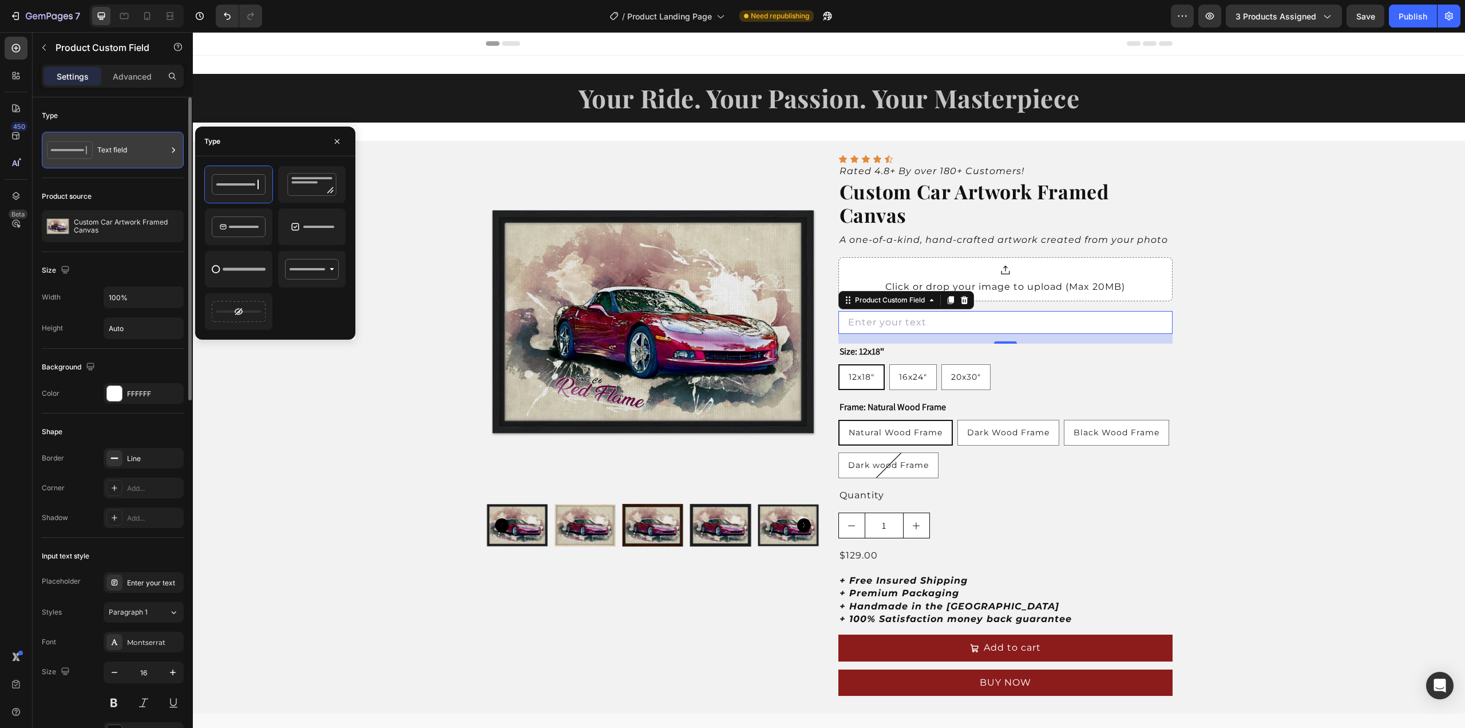
click at [125, 151] on div "Text field" at bounding box center [132, 150] width 70 height 26
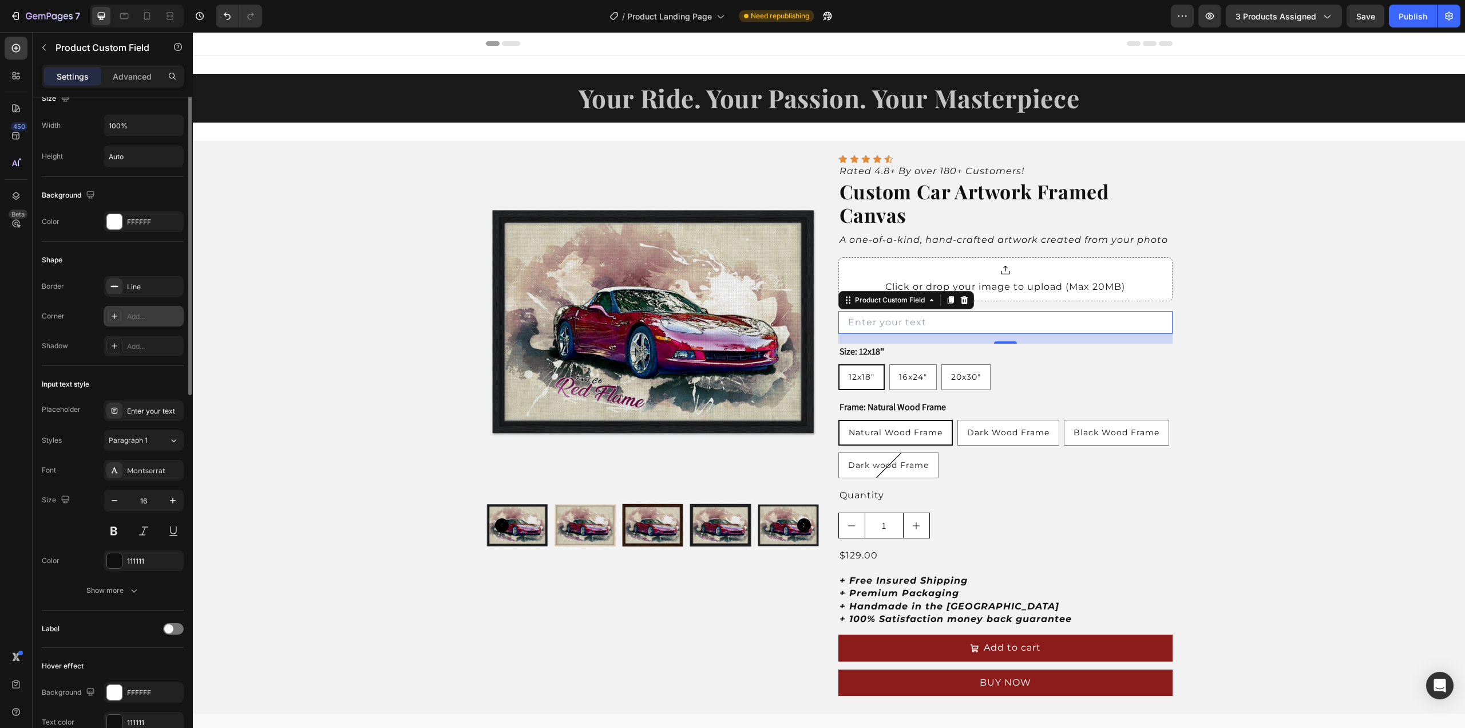
scroll to position [229, 0]
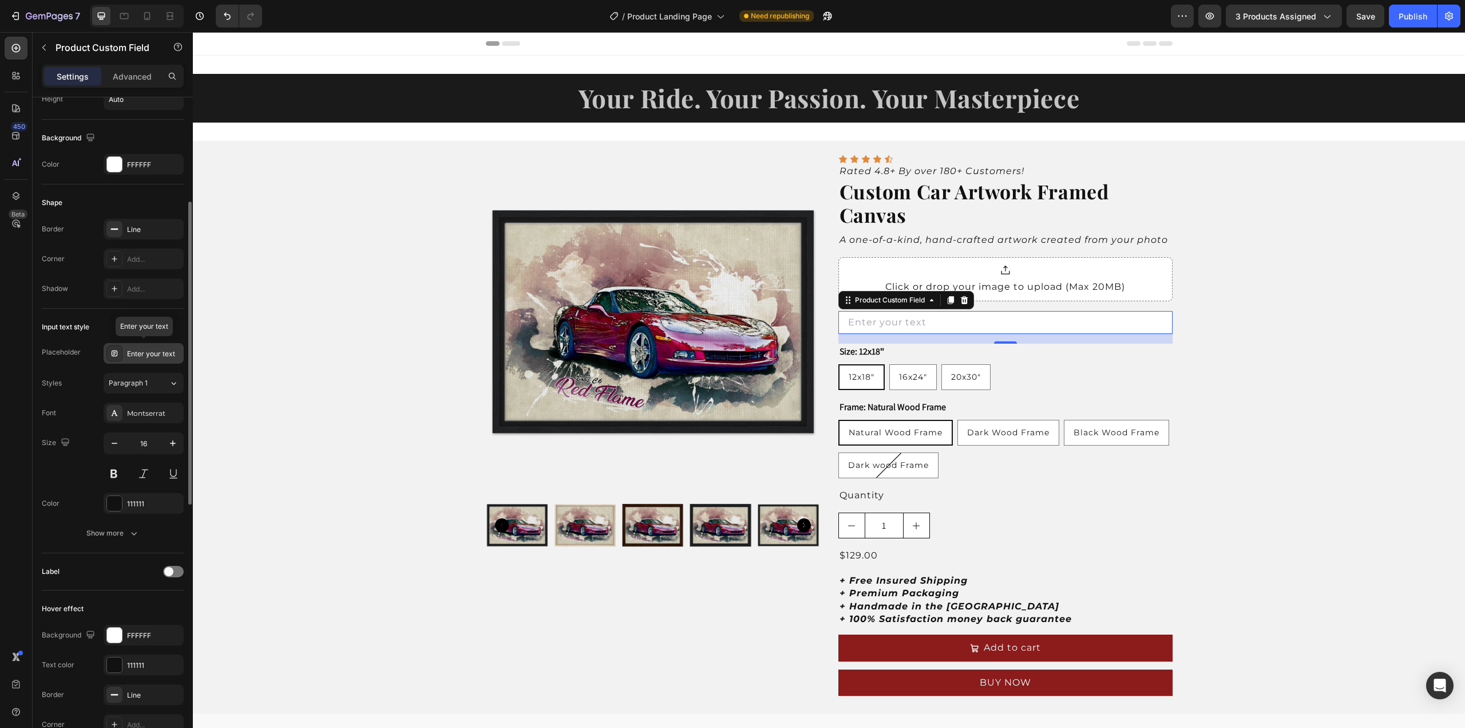
click at [144, 352] on div "Enter your text" at bounding box center [154, 354] width 54 height 10
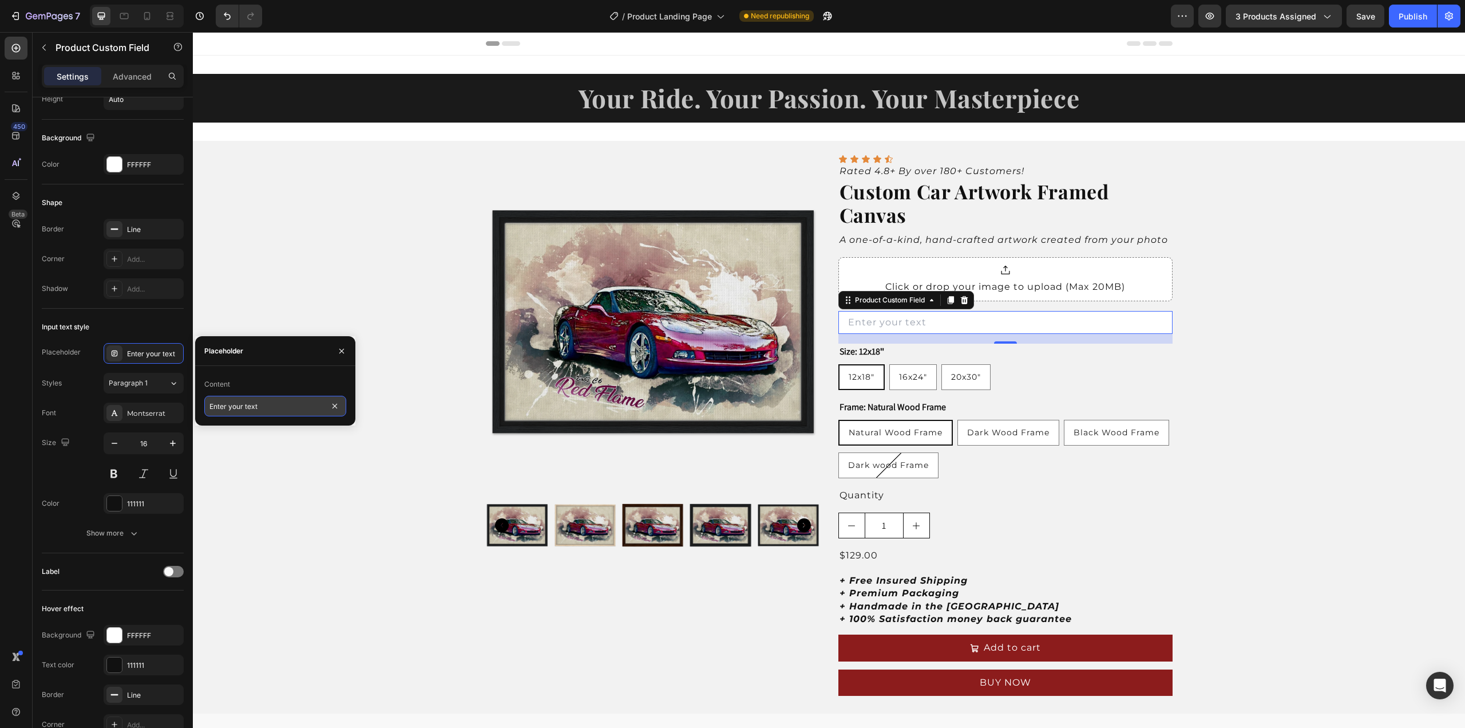
click at [227, 409] on input "Enter your text" at bounding box center [275, 406] width 142 height 21
type input "C"
click at [232, 409] on input "Year / Model / paint description" at bounding box center [275, 406] width 142 height 21
click at [284, 409] on input "Year / Make / Model / paint description" at bounding box center [275, 406] width 142 height 21
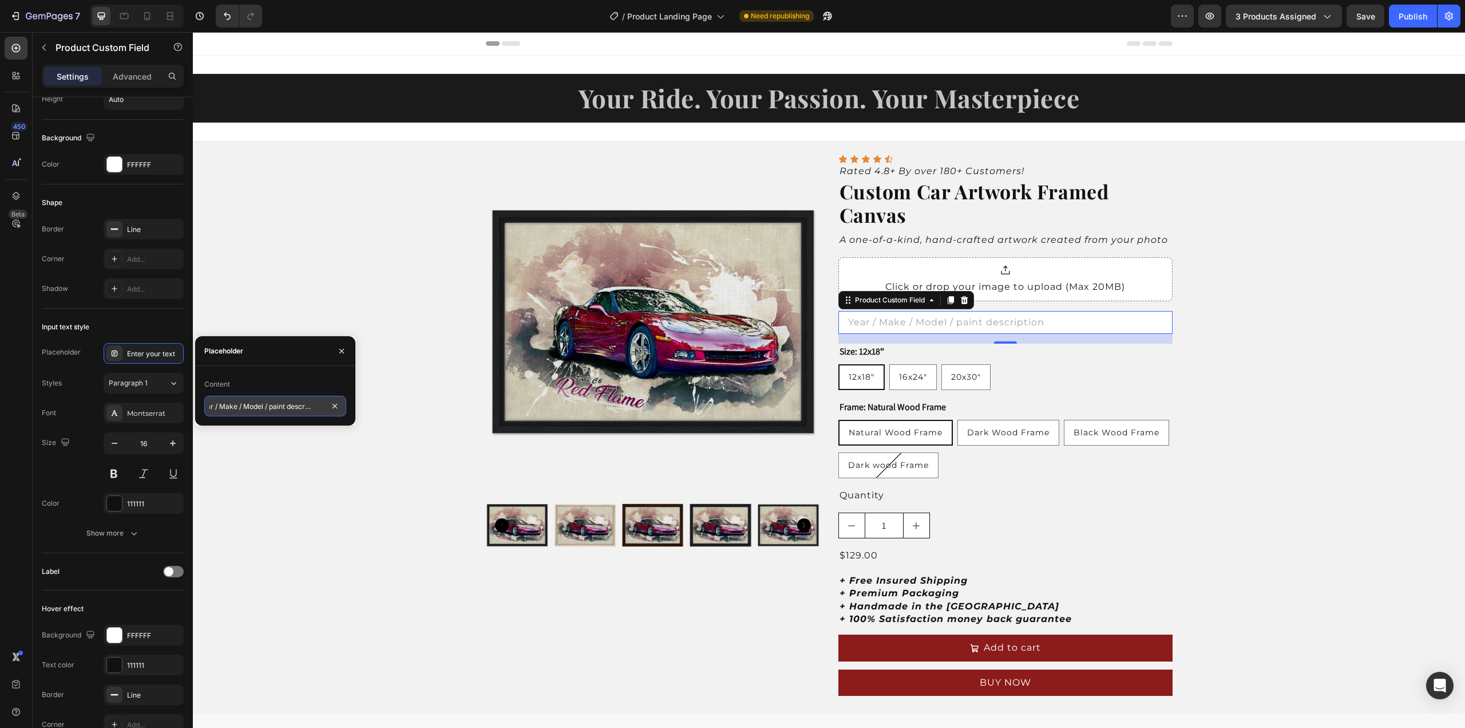
drag, startPoint x: 281, startPoint y: 409, endPoint x: 325, endPoint y: 408, distance: 43.5
click at [325, 408] on input "Year / Make / Model / paint description" at bounding box center [275, 406] width 142 height 21
drag, startPoint x: 285, startPoint y: 406, endPoint x: 326, endPoint y: 404, distance: 40.7
click at [326, 404] on input "Year / Make / Model / Paint Description" at bounding box center [275, 406] width 142 height 21
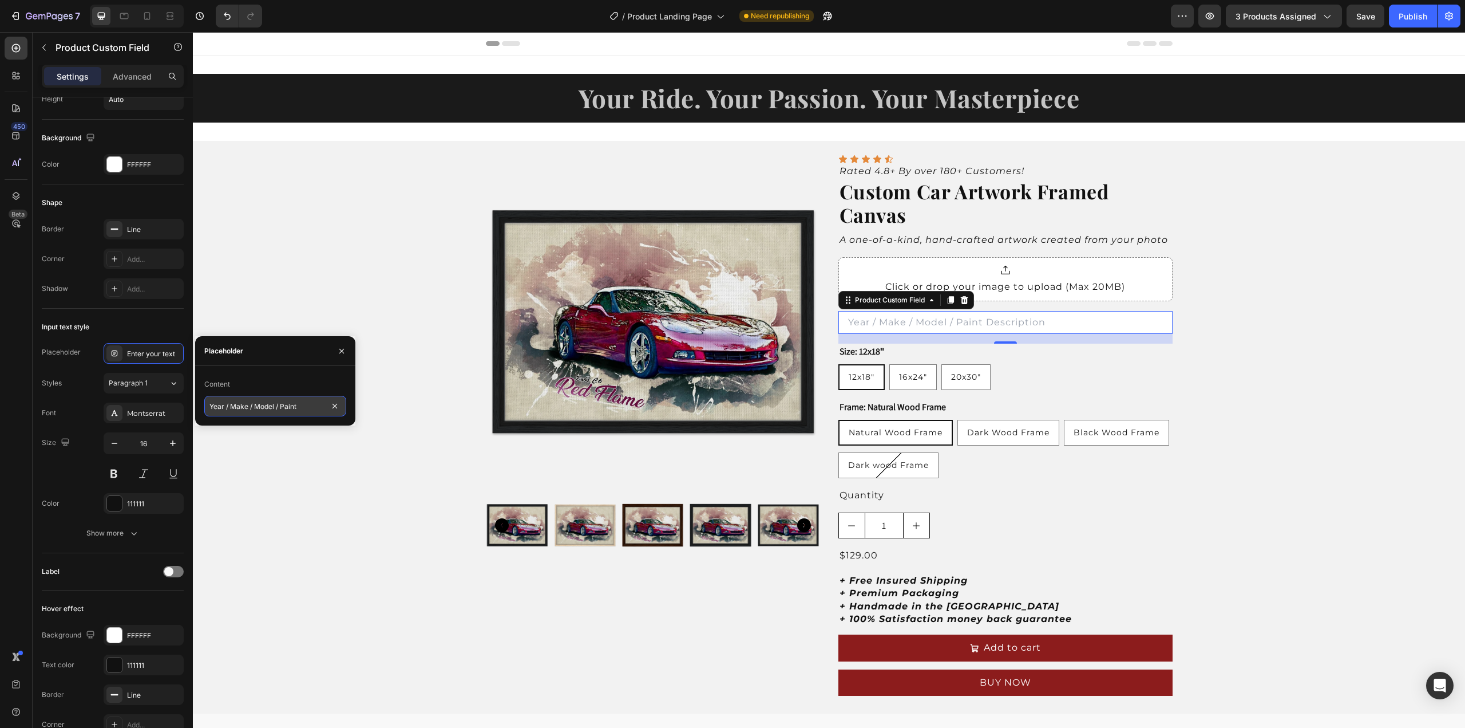
scroll to position [0, 0]
type input "Year / Make / Model / Paint Color"
click at [1269, 368] on div "Product Images Icon Icon Icon Icon Icon Icon List Rated 4.8+ By over 180+ Custo…" at bounding box center [829, 427] width 1273 height 572
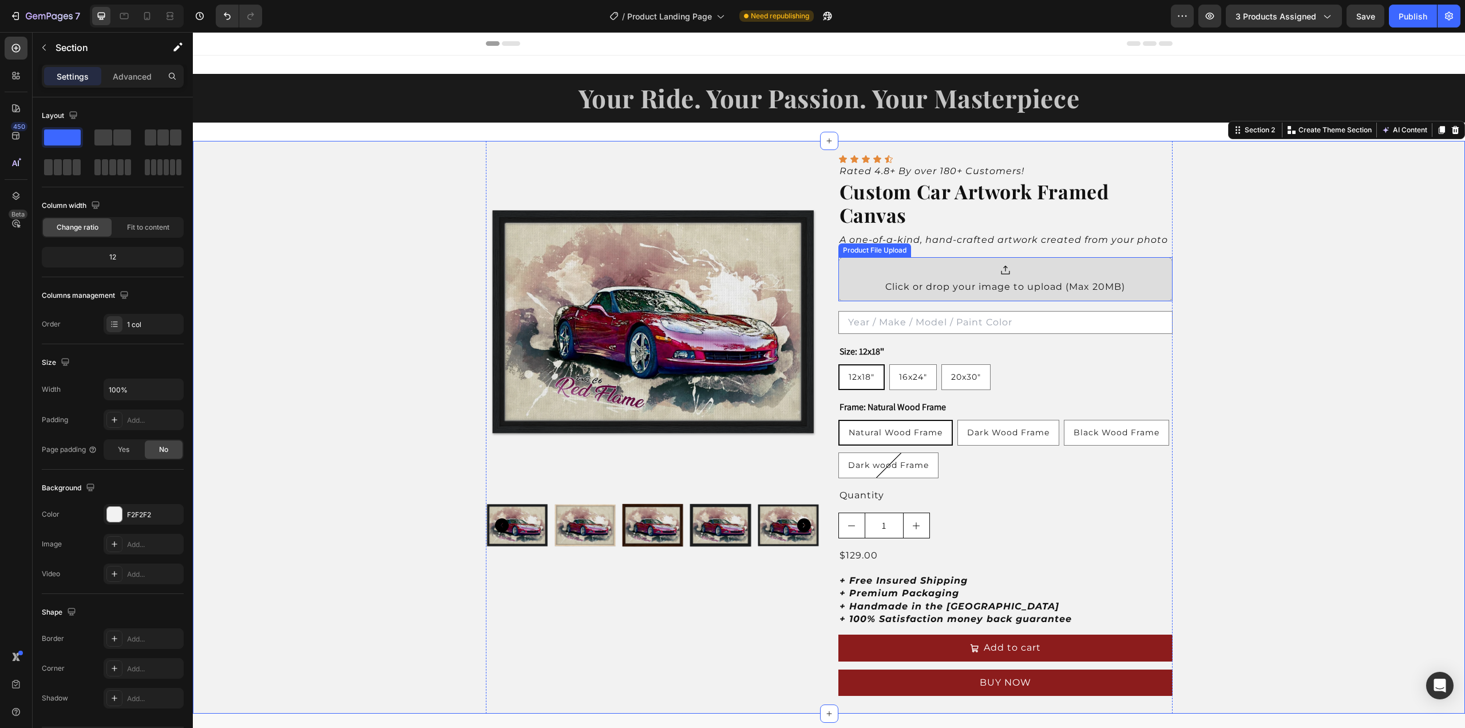
click at [941, 270] on div at bounding box center [1006, 269] width 240 height 11
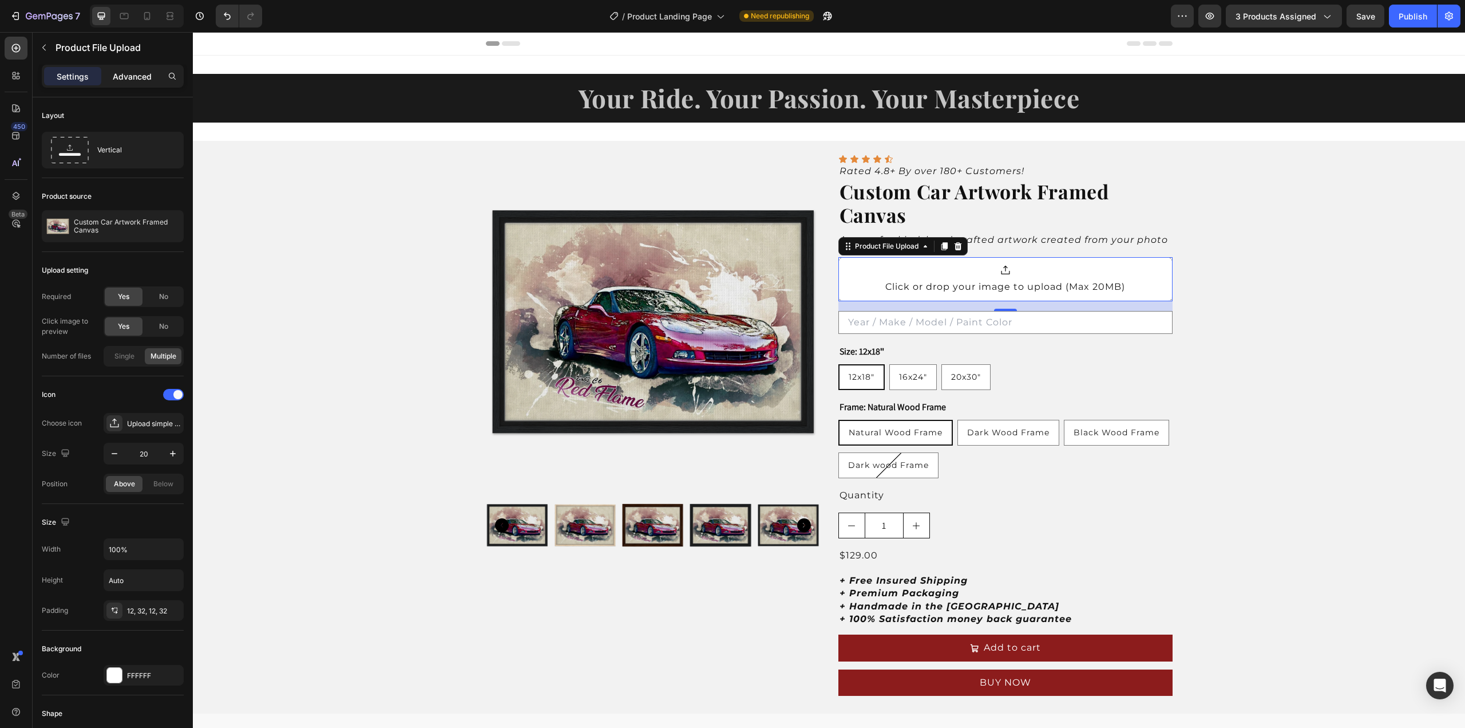
click at [130, 76] on p "Advanced" at bounding box center [132, 76] width 39 height 12
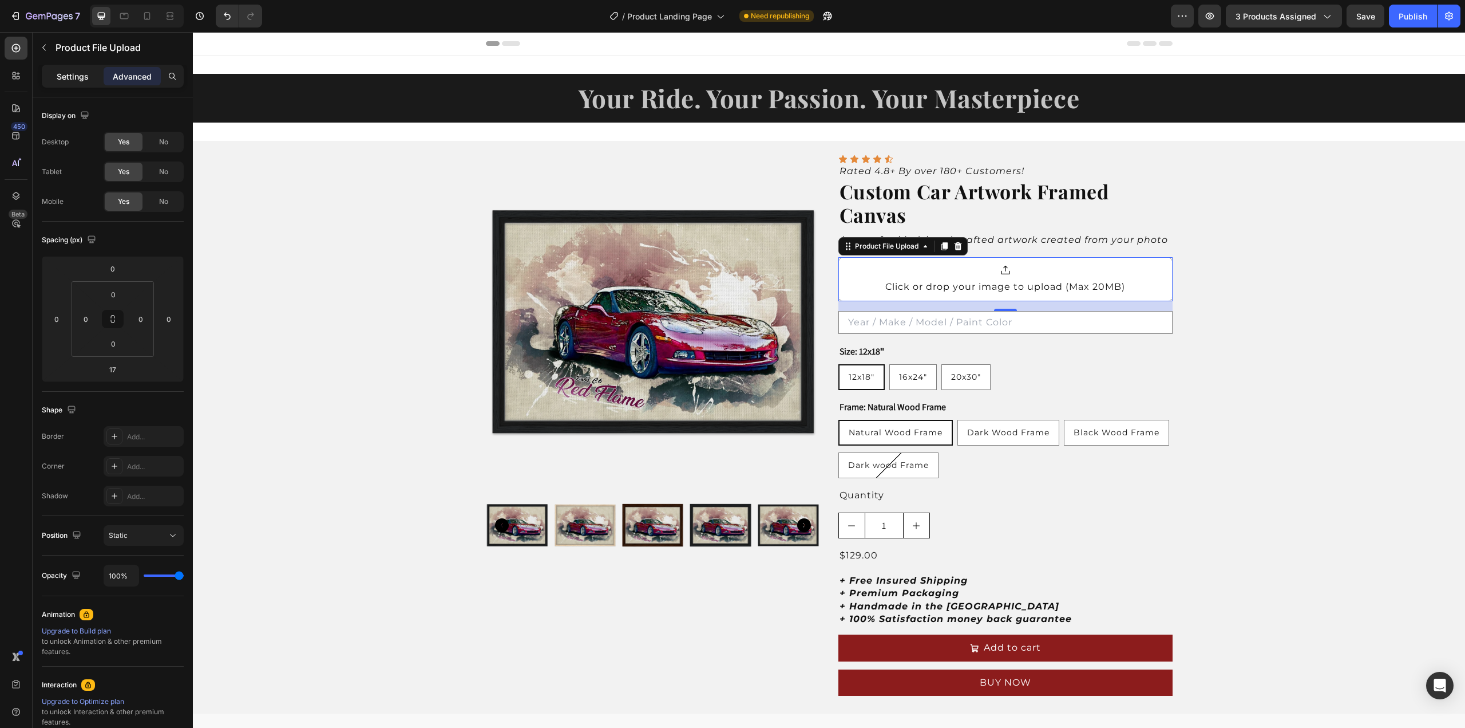
click at [80, 78] on p "Settings" at bounding box center [73, 76] width 32 height 12
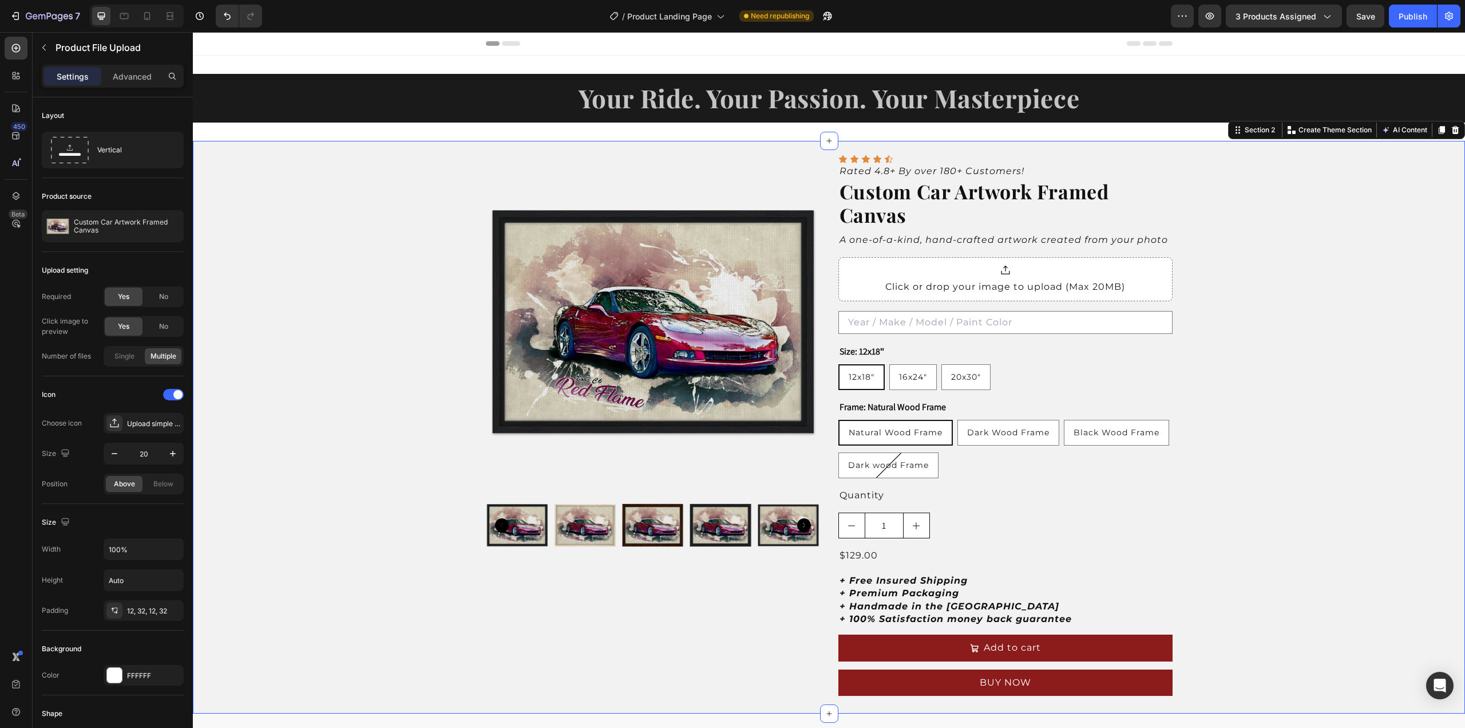
click at [1206, 289] on div "Product Images Icon Icon Icon Icon Icon Icon List Rated 4.8+ By over 180+ Custo…" at bounding box center [829, 427] width 1273 height 572
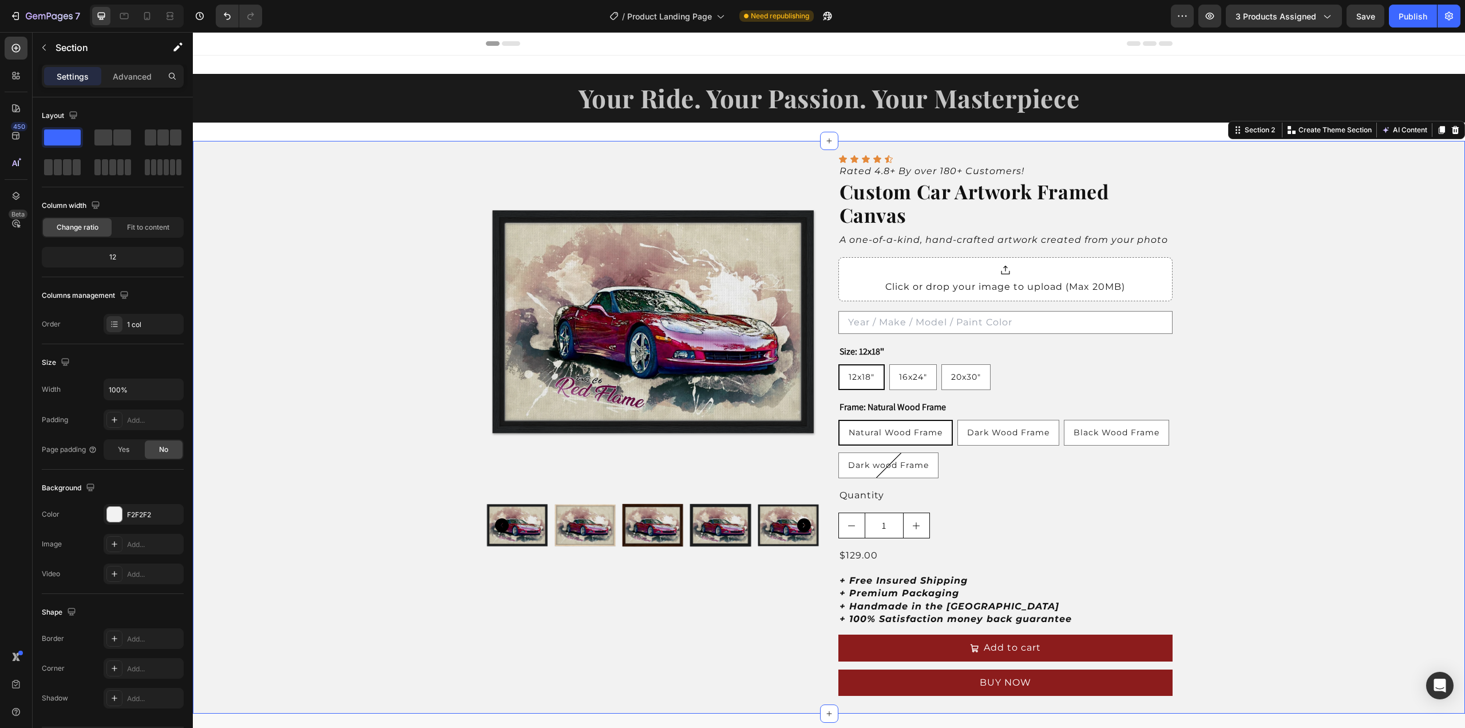
click at [1255, 299] on div "Product Images Icon Icon Icon Icon Icon Icon List Rated 4.8+ By over 180+ Custo…" at bounding box center [829, 427] width 1273 height 572
click at [1366, 17] on span "Save" at bounding box center [1366, 16] width 19 height 10
click at [1406, 17] on div "Publish" at bounding box center [1413, 16] width 29 height 12
click at [813, 18] on icon "button" at bounding box center [811, 18] width 3 height 3
